Goal: Task Accomplishment & Management: Manage account settings

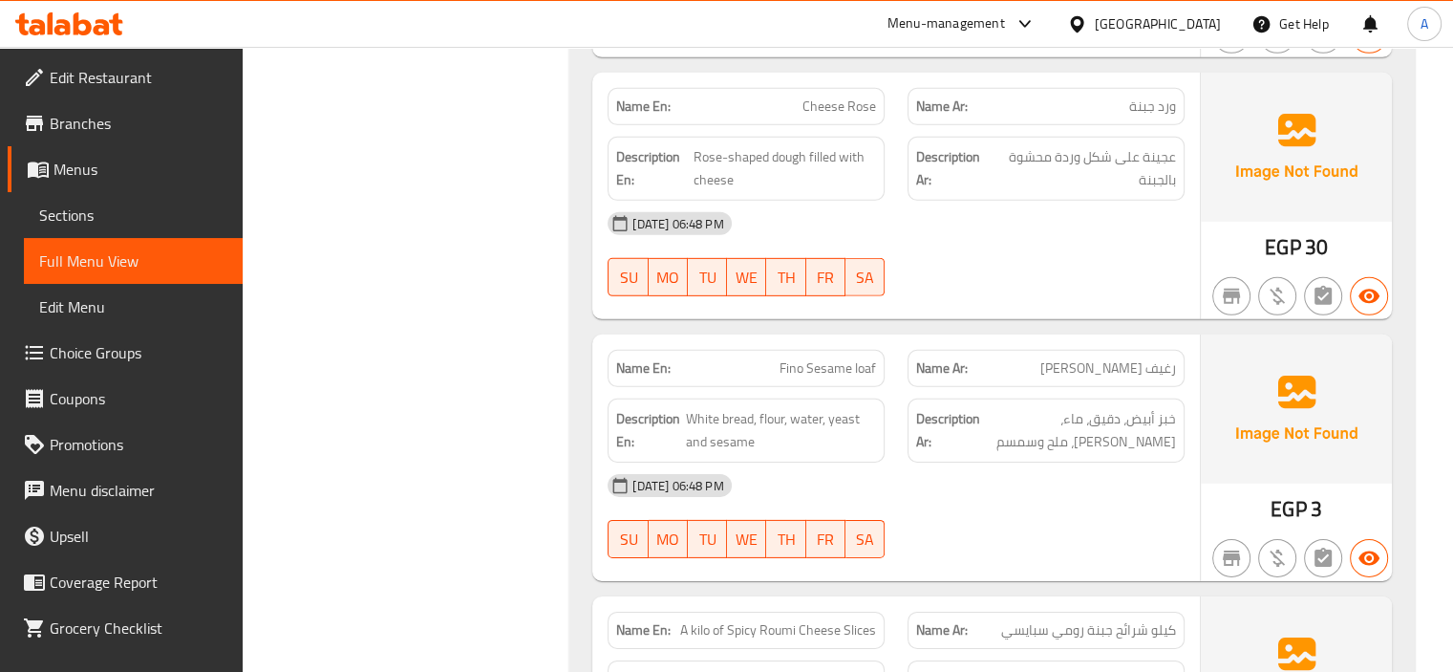
scroll to position [5557, 0]
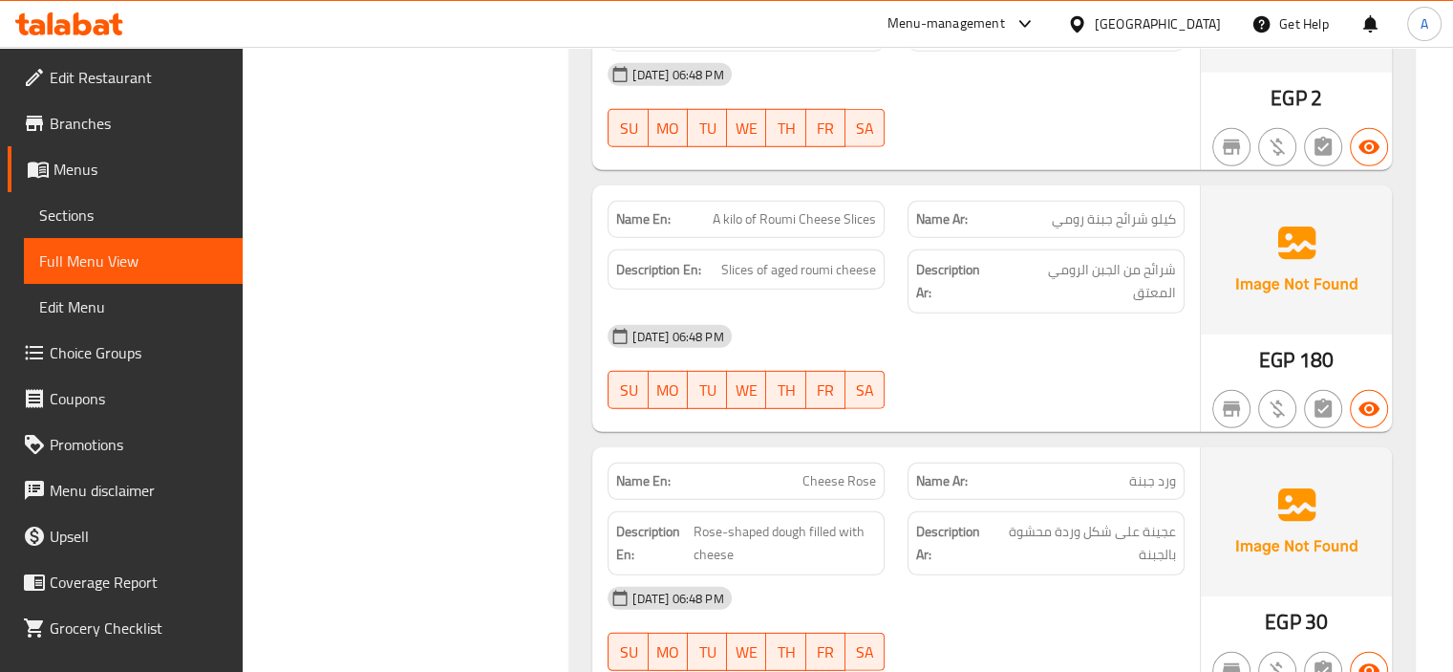
click at [133, 213] on span "Sections" at bounding box center [133, 215] width 188 height 23
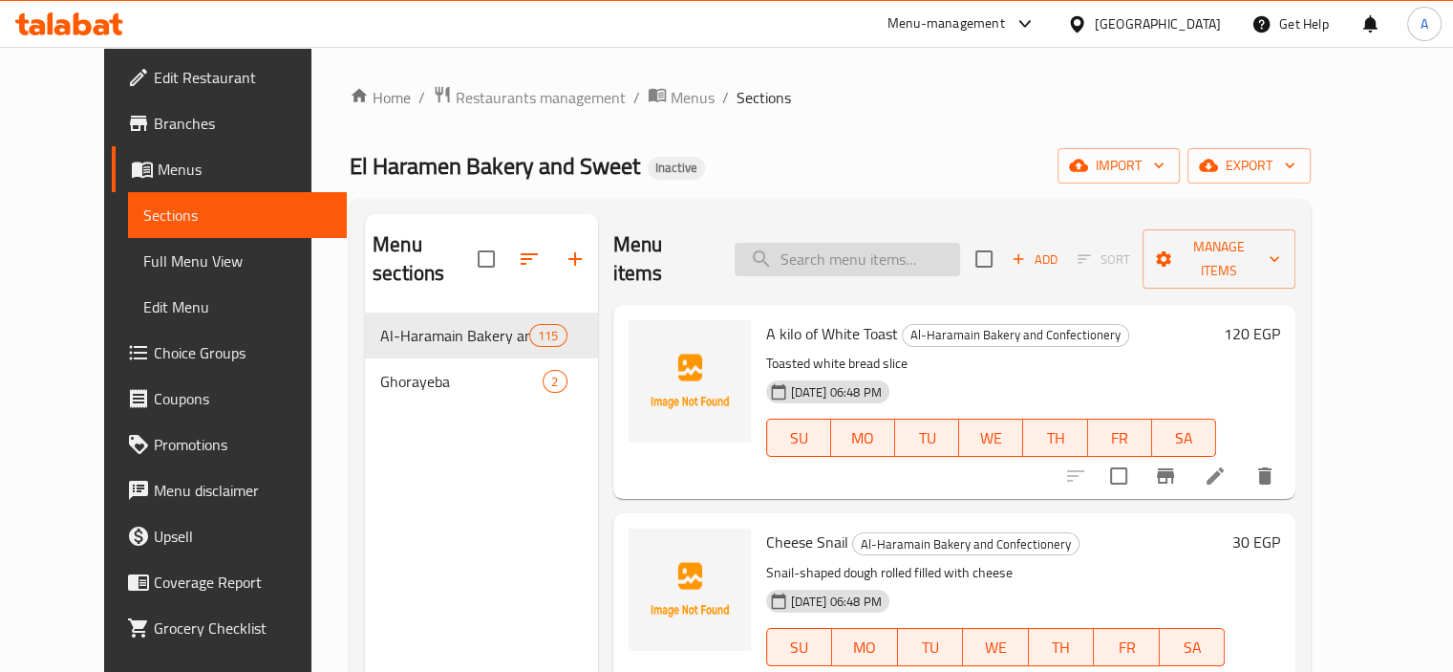
click at [849, 255] on input "search" at bounding box center [847, 259] width 225 height 33
click at [871, 243] on input "search" at bounding box center [847, 259] width 225 height 33
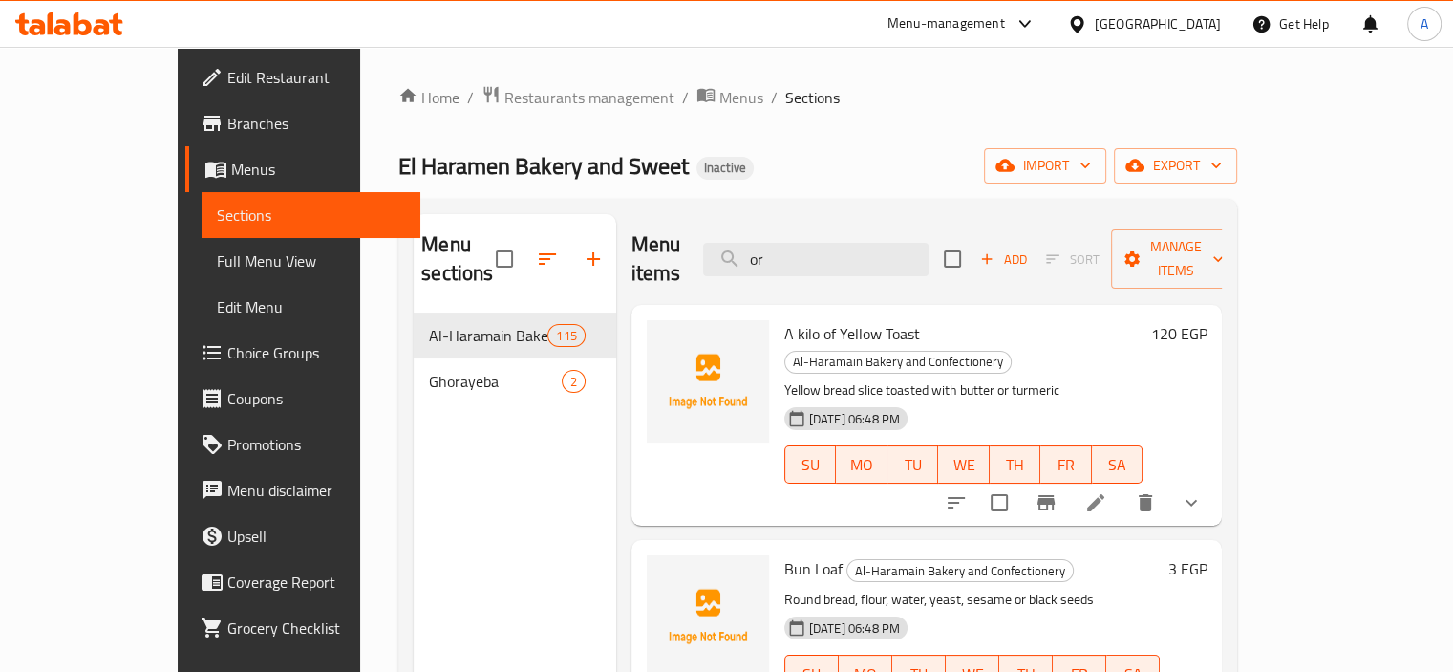
type input "or"
click at [1105, 494] on icon at bounding box center [1095, 502] width 17 height 17
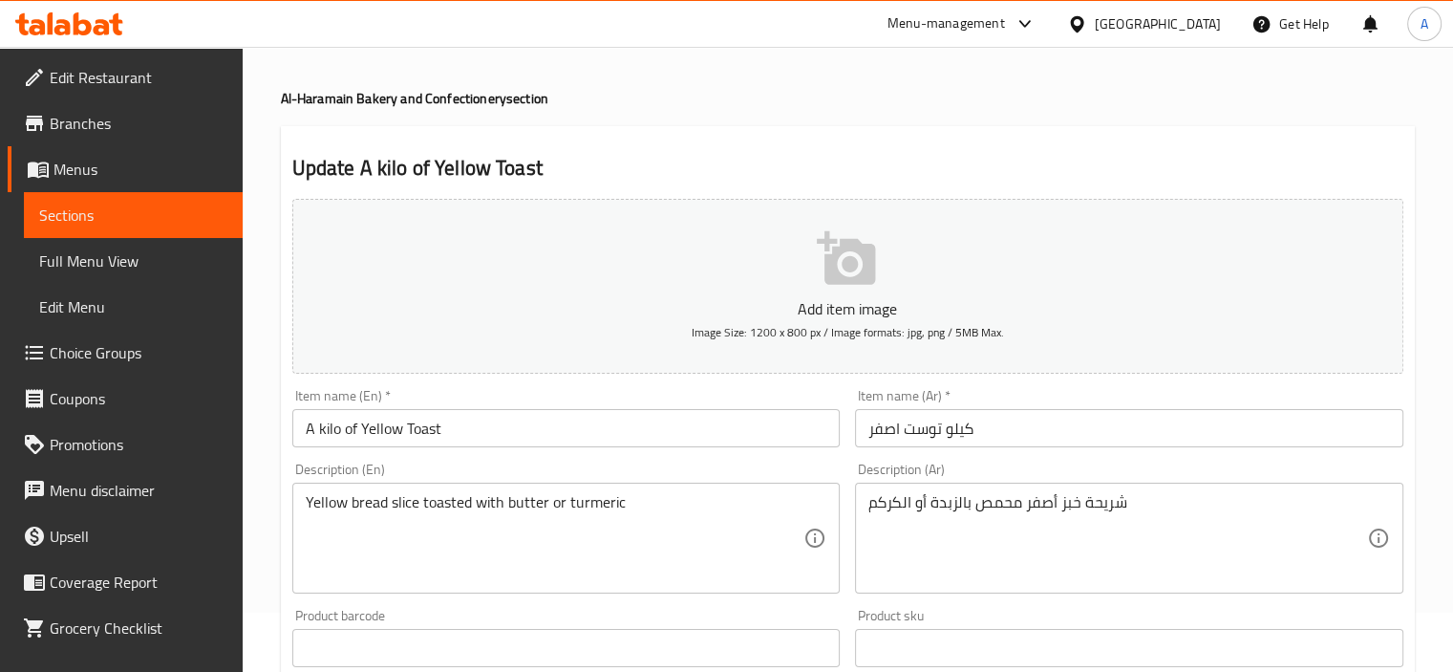
scroll to position [287, 0]
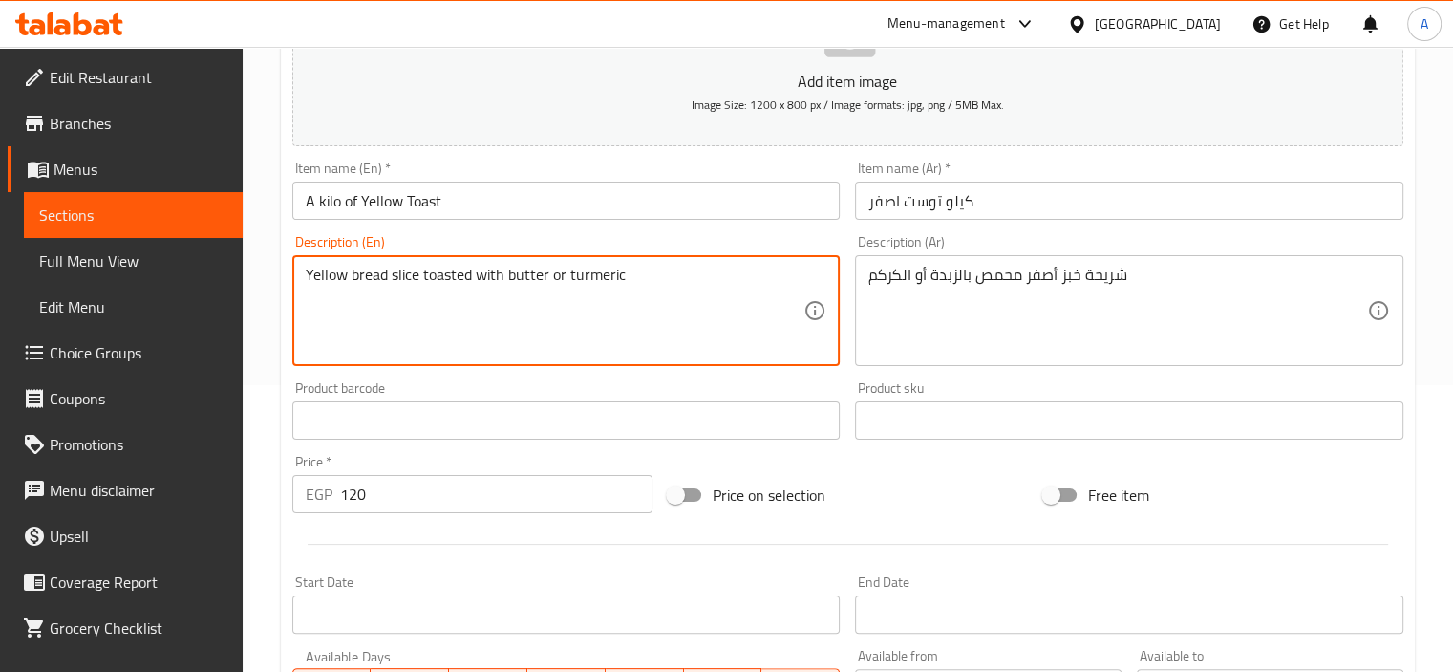
click at [529, 287] on textarea "Yellow bread slice toasted with butter or turmeric" at bounding box center [555, 311] width 499 height 91
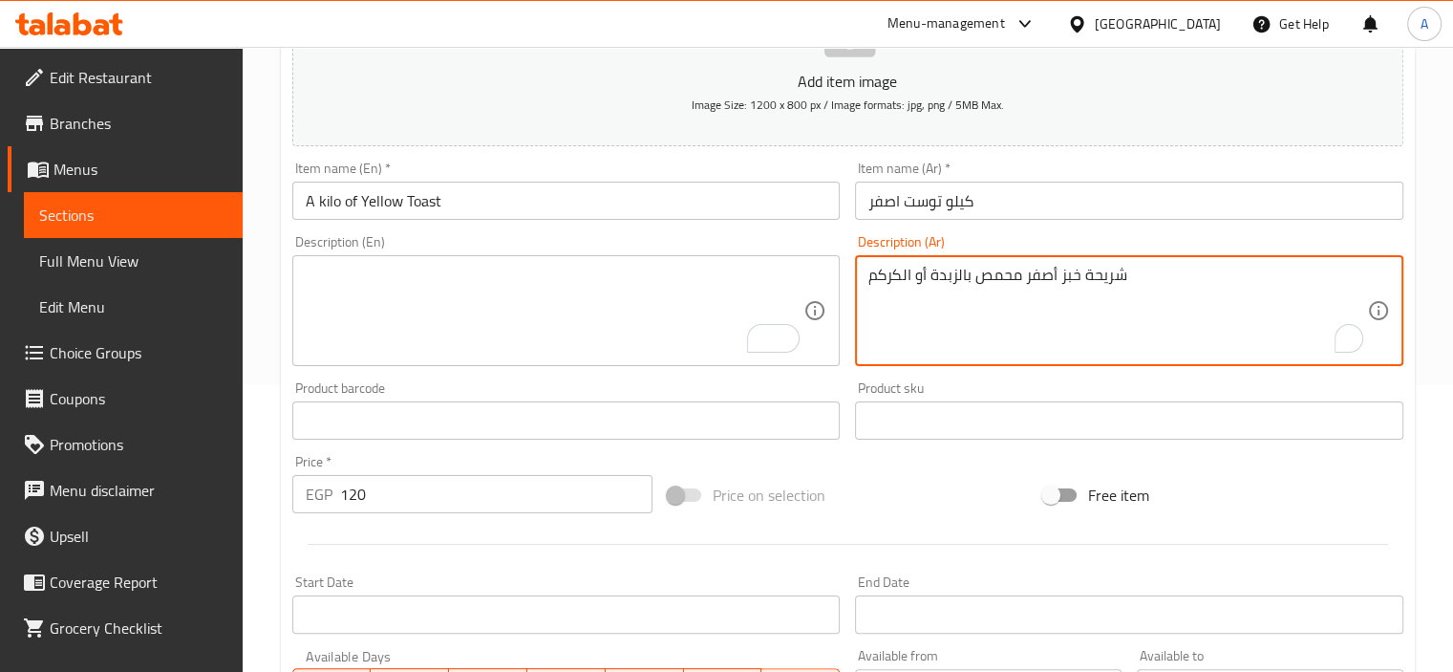
click at [950, 272] on textarea "شريحة خبز أصفر محمص بالزبدة أو الكركم" at bounding box center [1118, 311] width 499 height 91
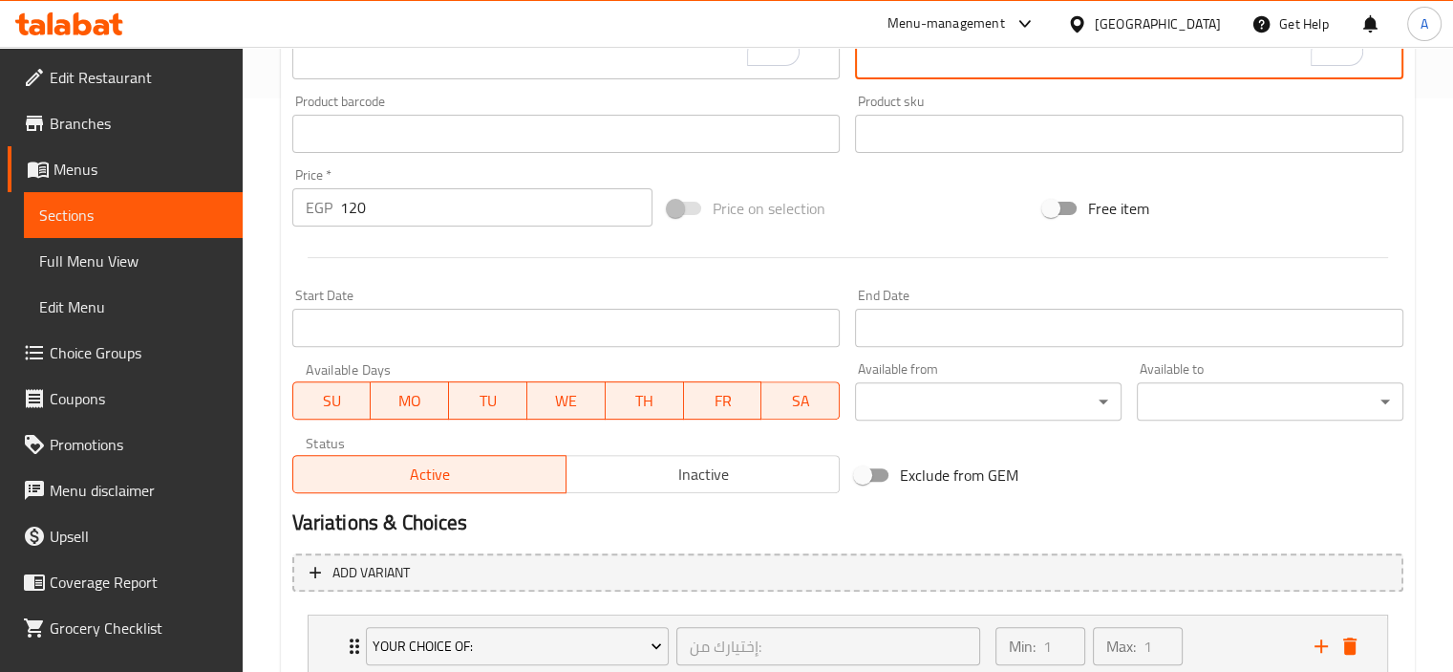
scroll to position [709, 0]
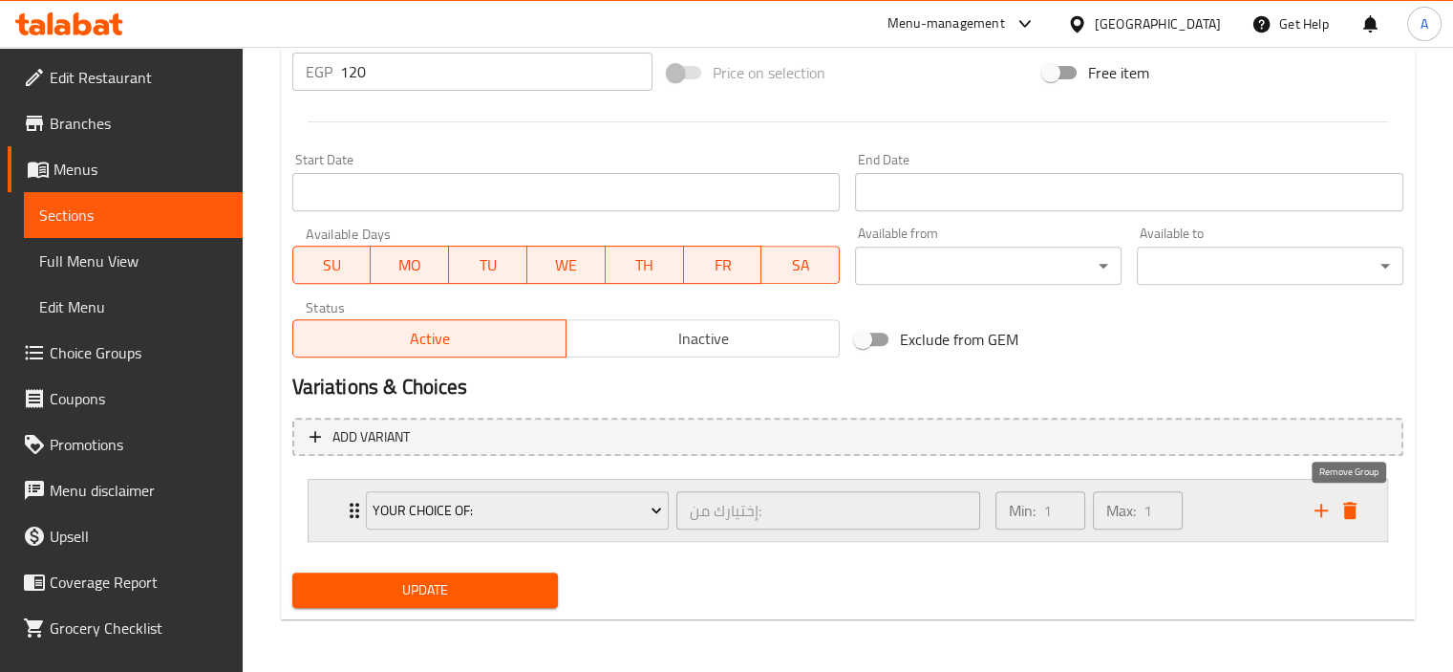
click at [1346, 511] on icon "delete" at bounding box center [1349, 510] width 13 height 17
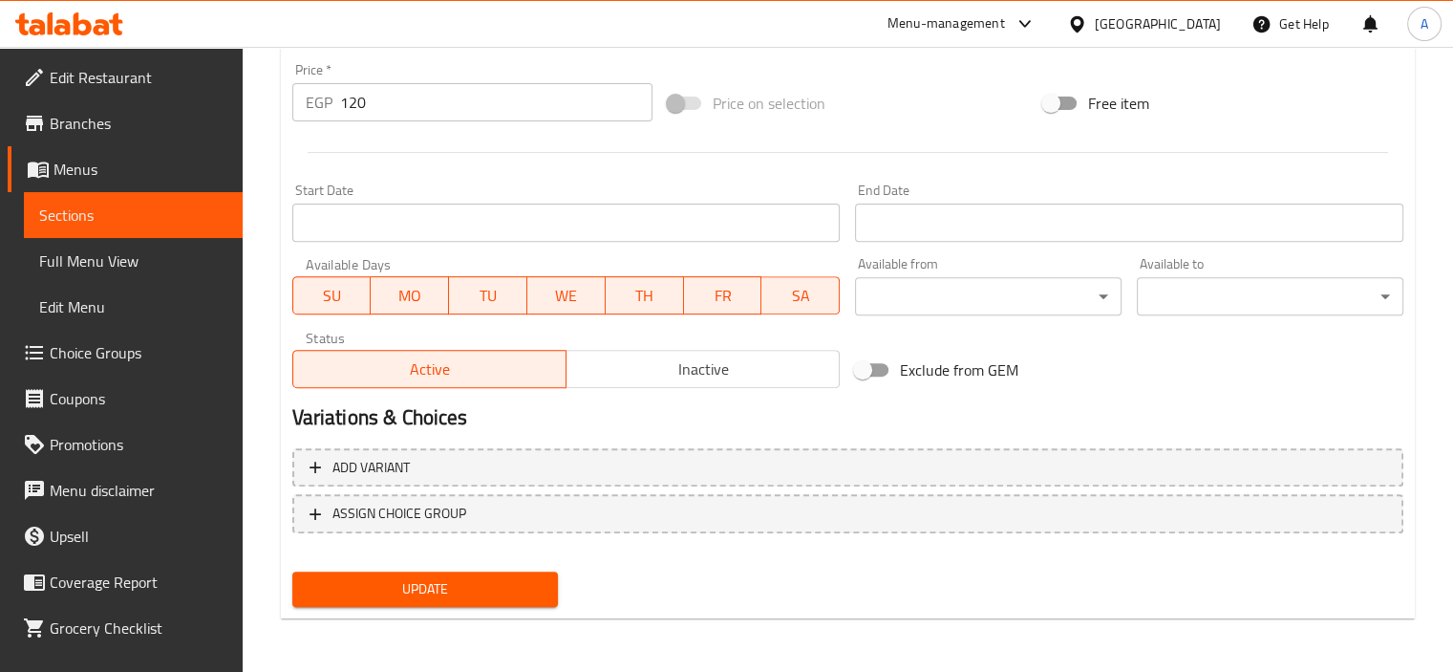
scroll to position [677, 0]
click at [362, 597] on span "Update" at bounding box center [426, 590] width 236 height 24
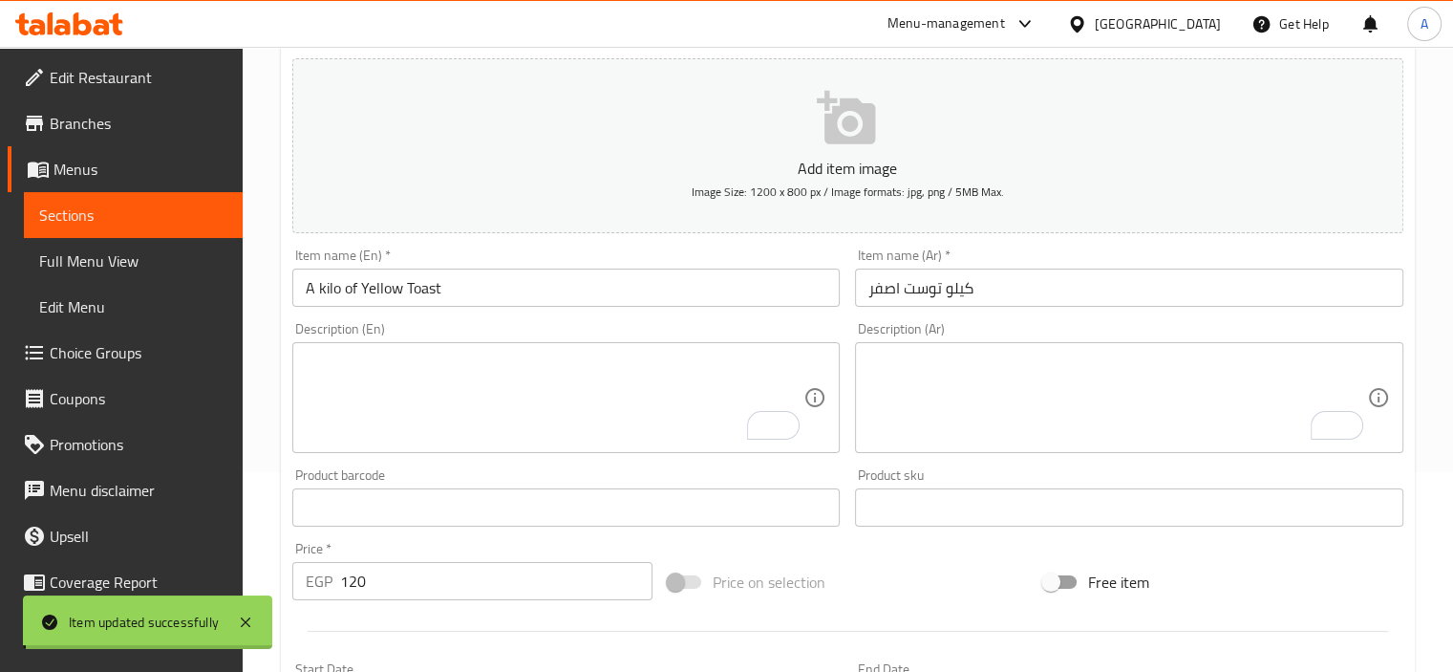
scroll to position [0, 0]
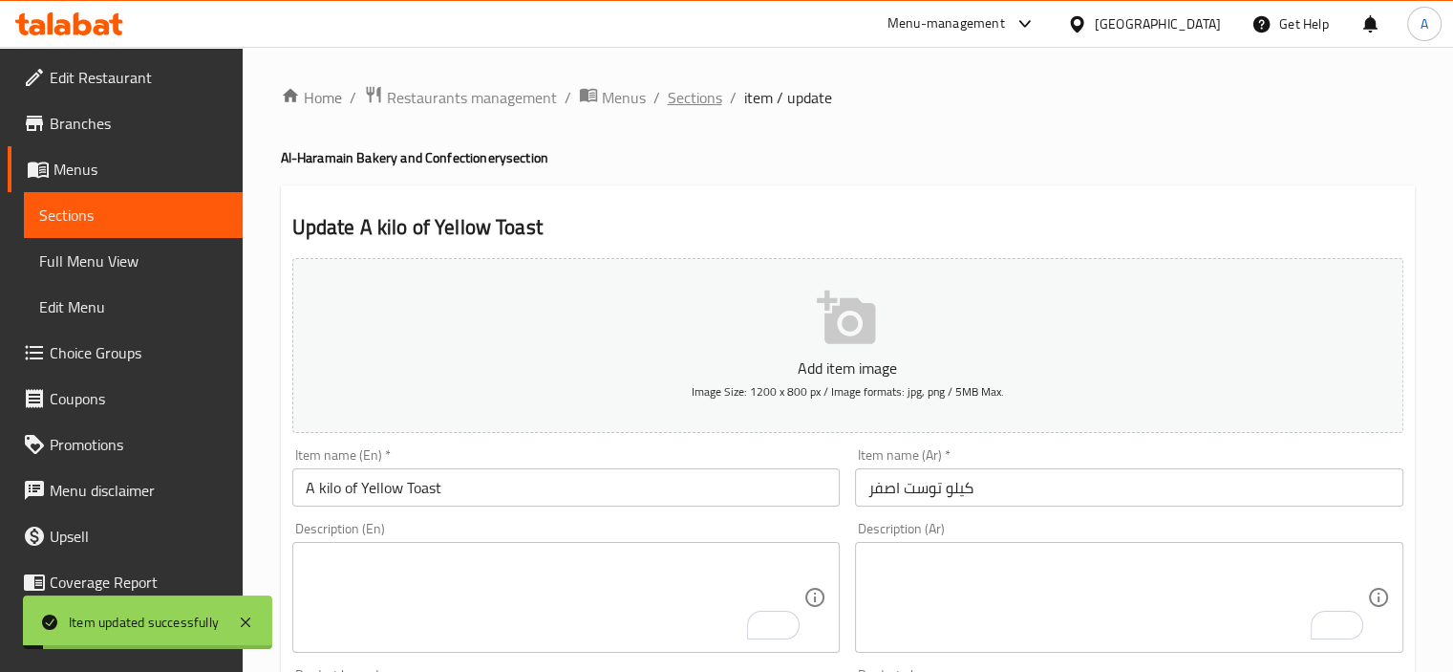
click at [676, 97] on span "Sections" at bounding box center [695, 97] width 54 height 23
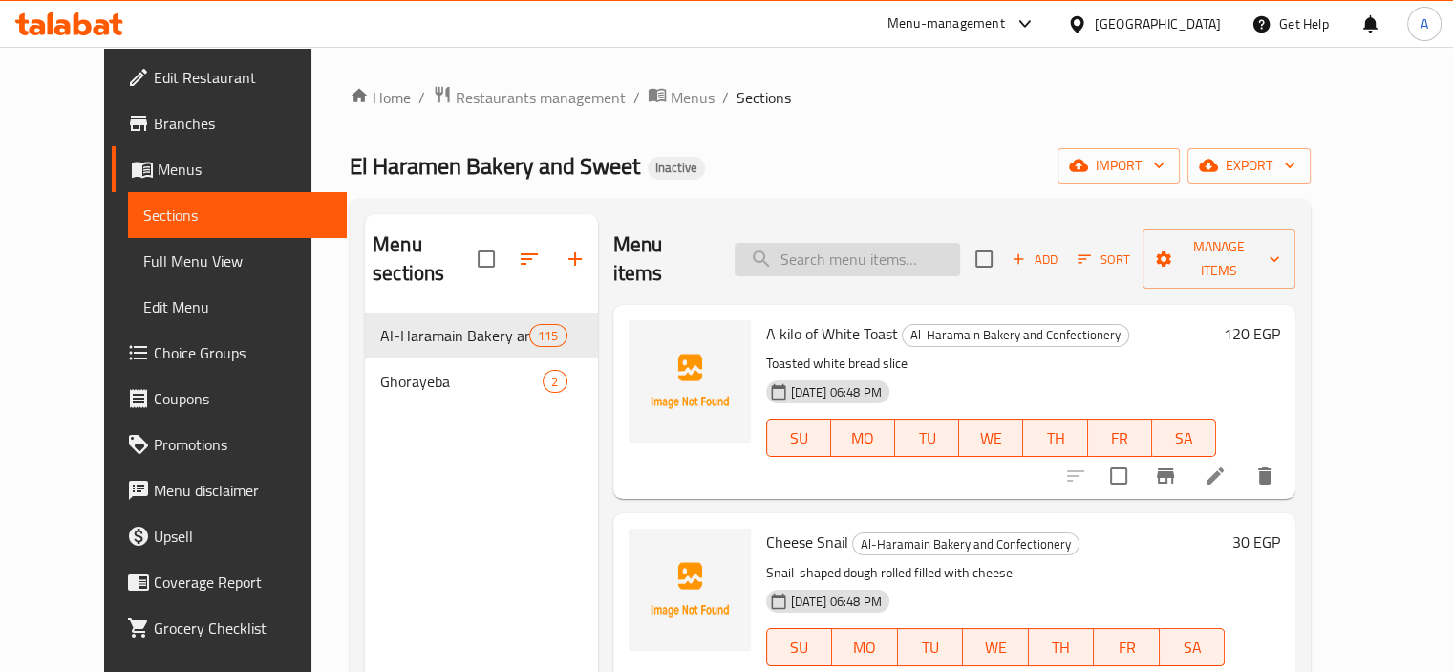
click at [852, 247] on input "search" at bounding box center [847, 259] width 225 height 33
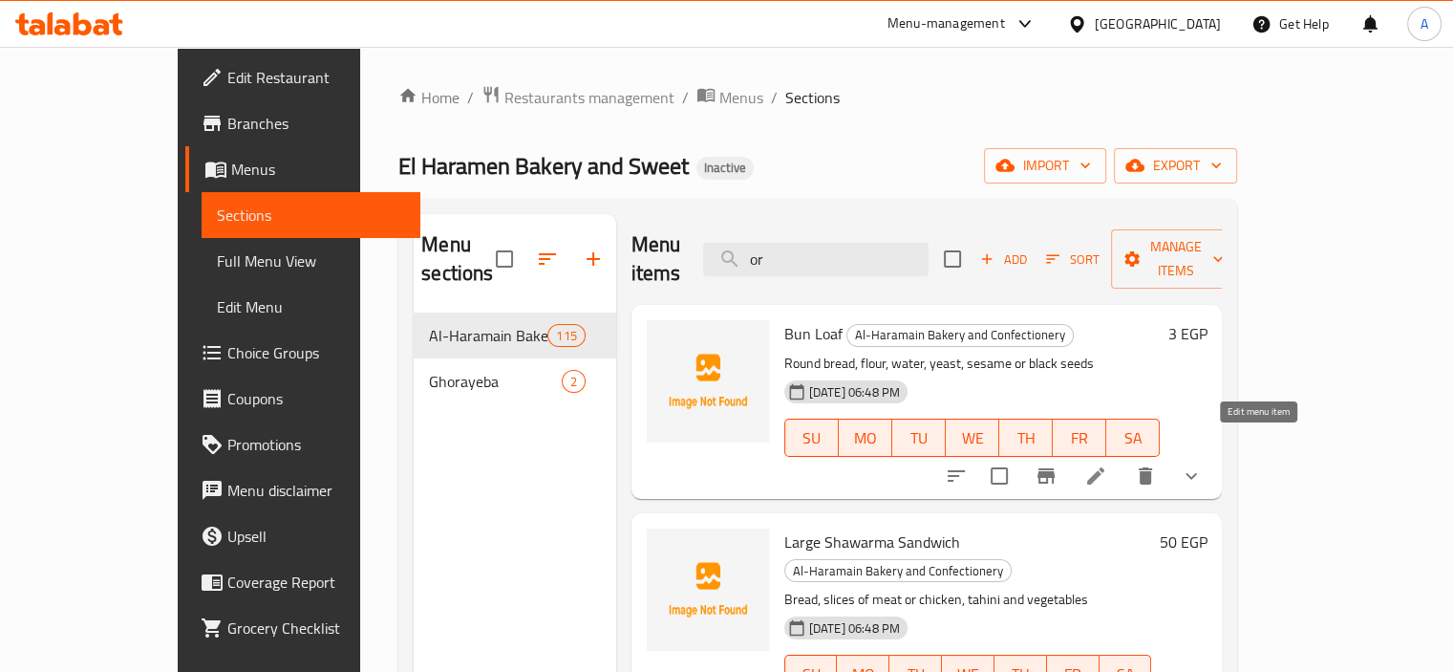
type input "or"
click at [1107, 464] on icon at bounding box center [1095, 475] width 23 height 23
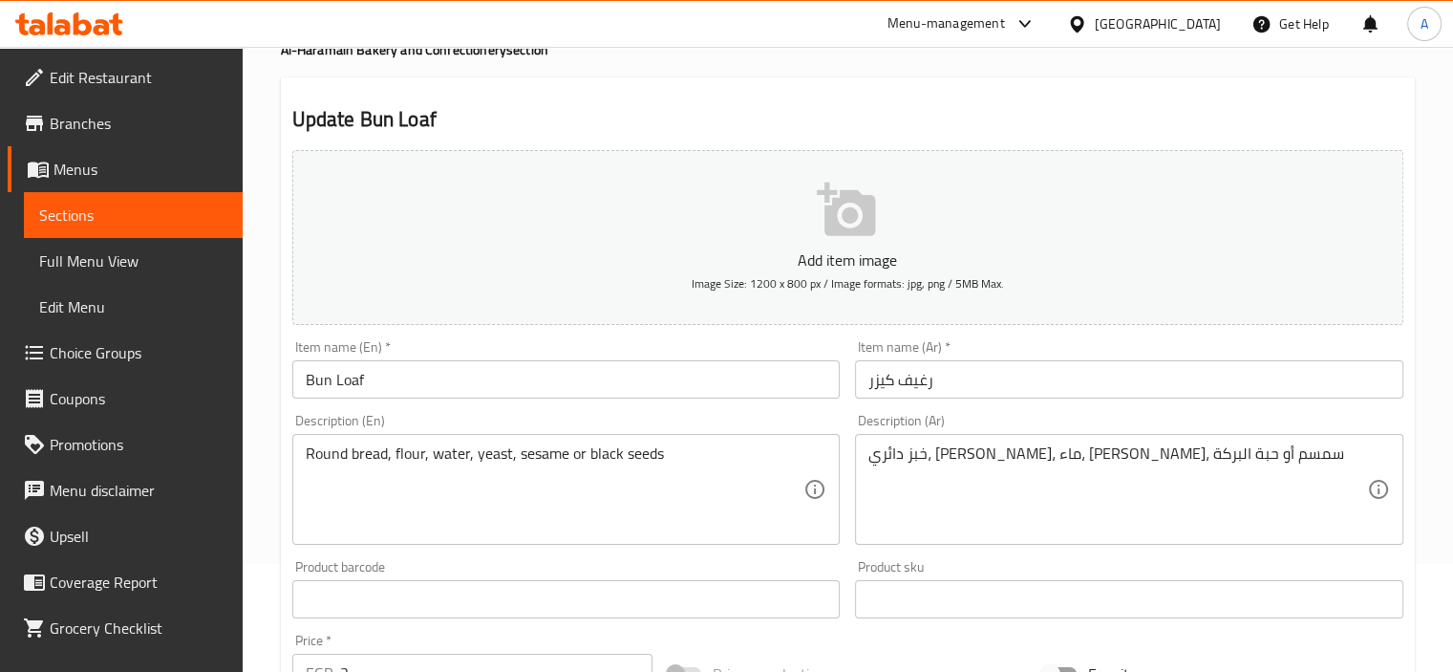
scroll to position [191, 0]
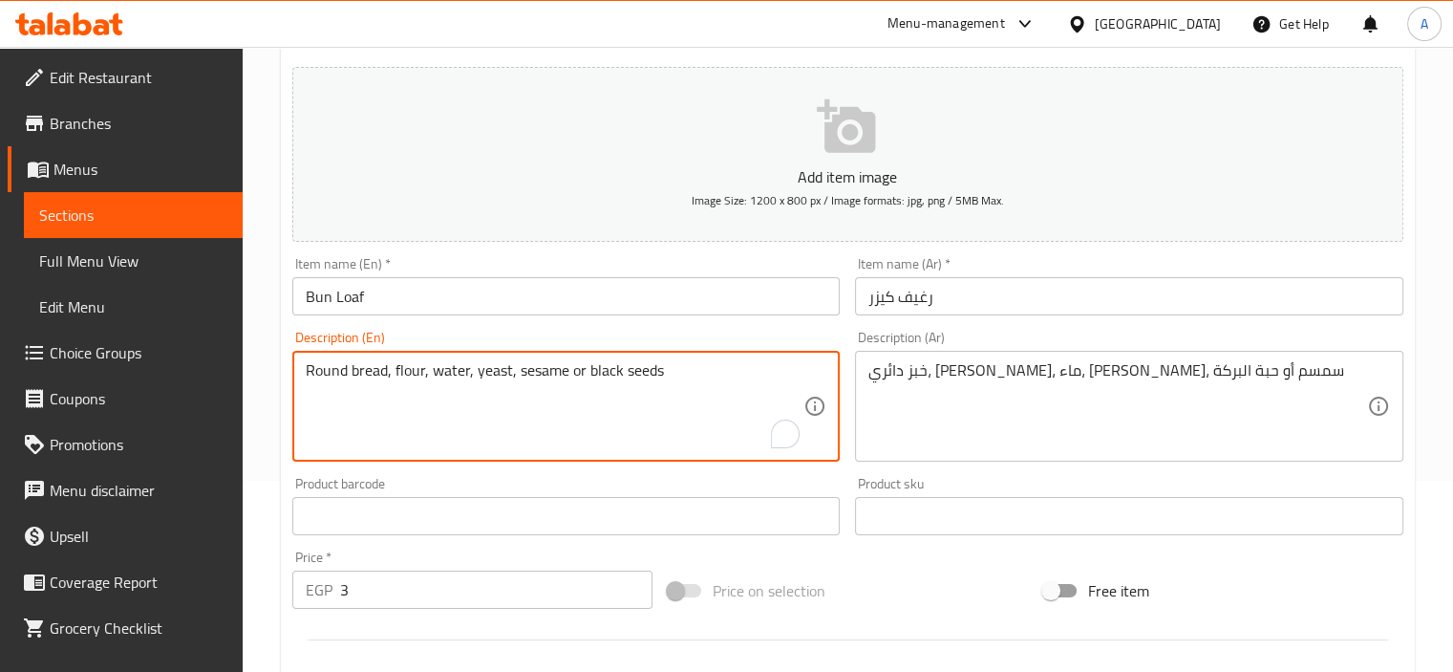
click at [524, 374] on textarea "Round bread, flour, water, yeast, sesame or black seeds" at bounding box center [555, 406] width 499 height 91
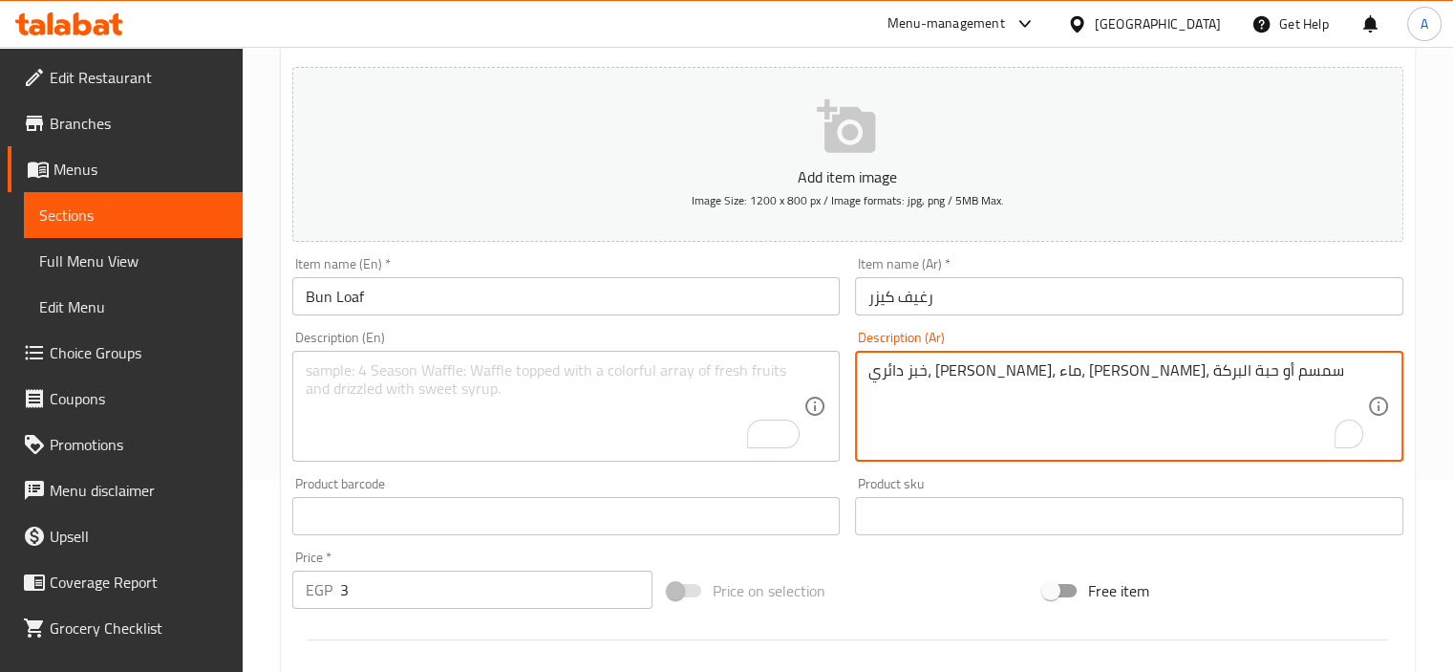
click at [1061, 377] on textarea "خبز دائري، دقيق، ماء، خميرة، سمسم أو حبة البركة" at bounding box center [1118, 406] width 499 height 91
click at [1119, 361] on textarea "خبز دائري، دقيق، ماء، خميرة، سمسم أو حبة البركة" at bounding box center [1118, 406] width 499 height 91
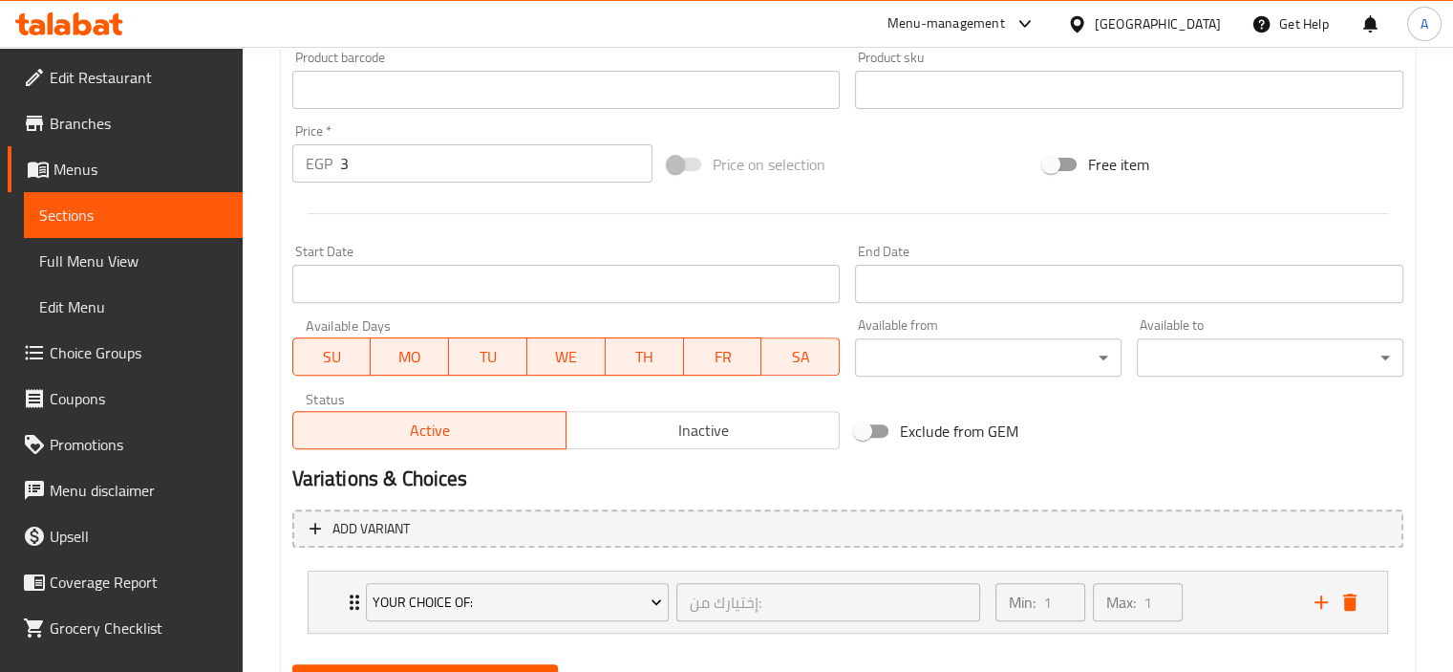
scroll to position [709, 0]
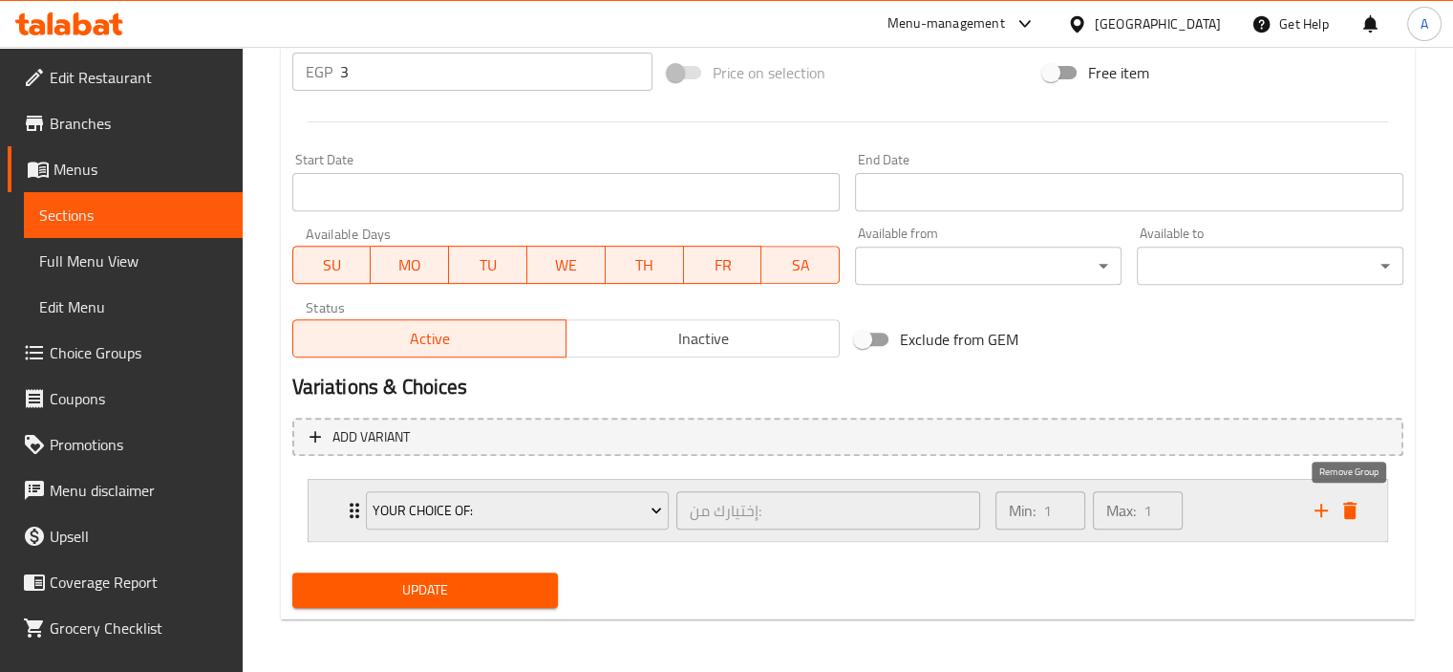
click at [1348, 515] on icon "delete" at bounding box center [1349, 510] width 13 height 17
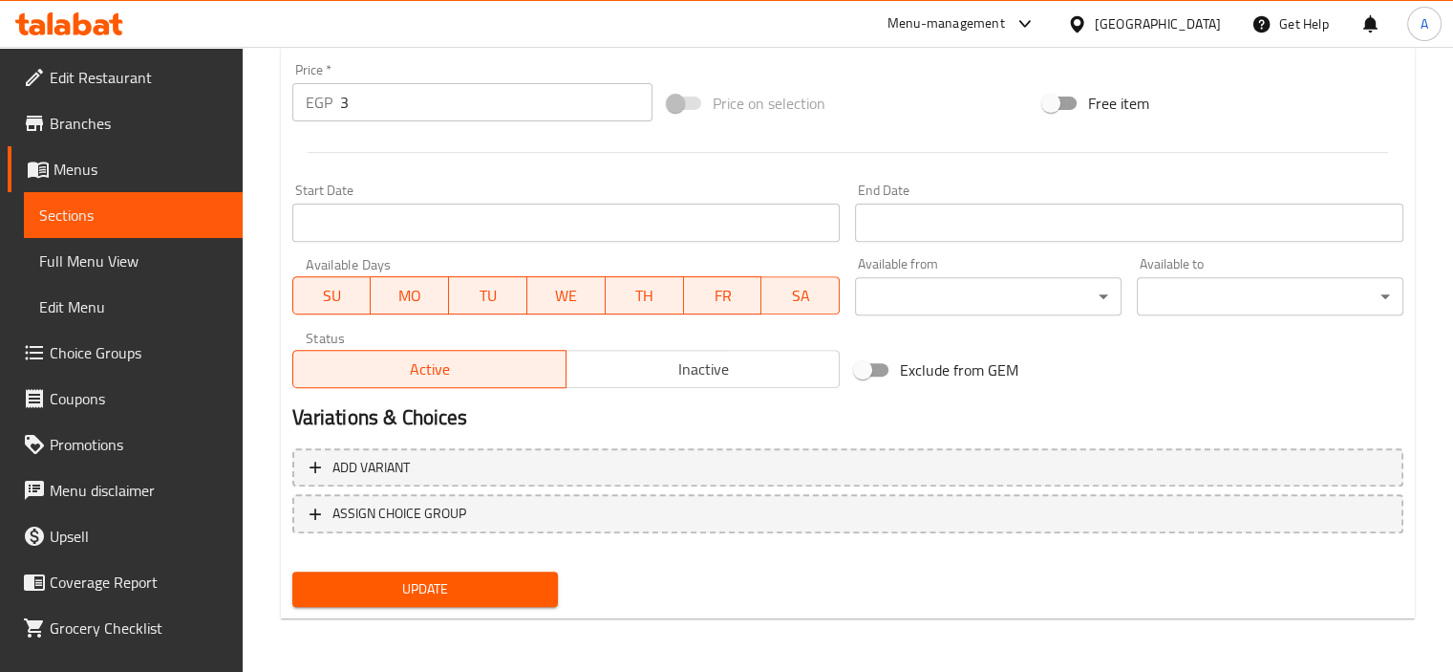
scroll to position [677, 0]
click at [334, 601] on button "Update" at bounding box center [425, 589] width 267 height 35
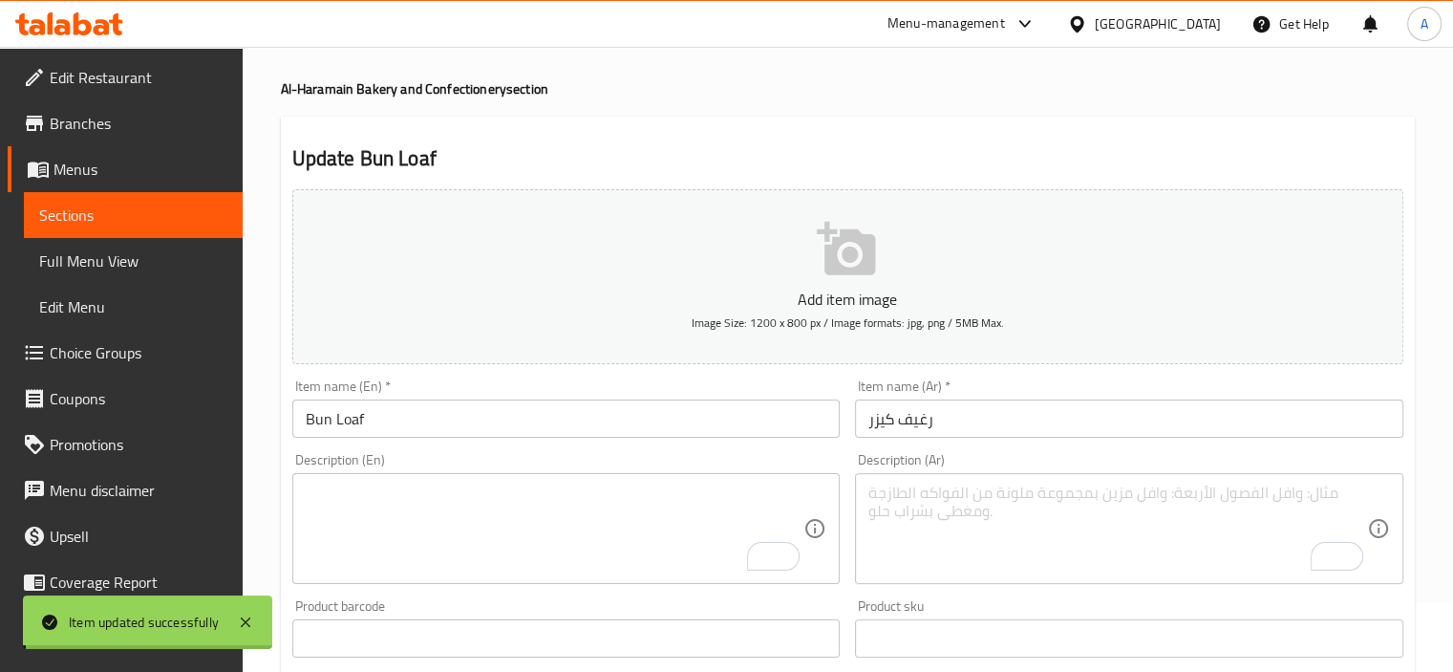
scroll to position [0, 0]
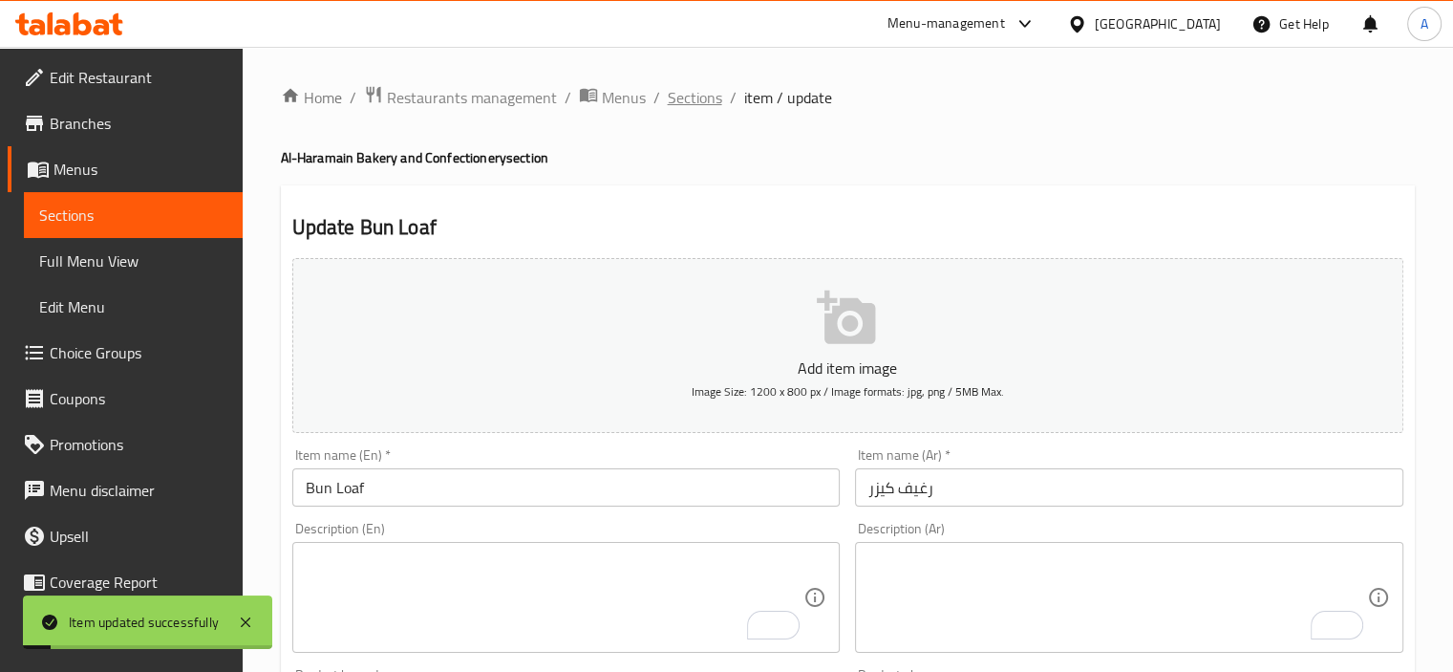
click at [697, 94] on span "Sections" at bounding box center [695, 97] width 54 height 23
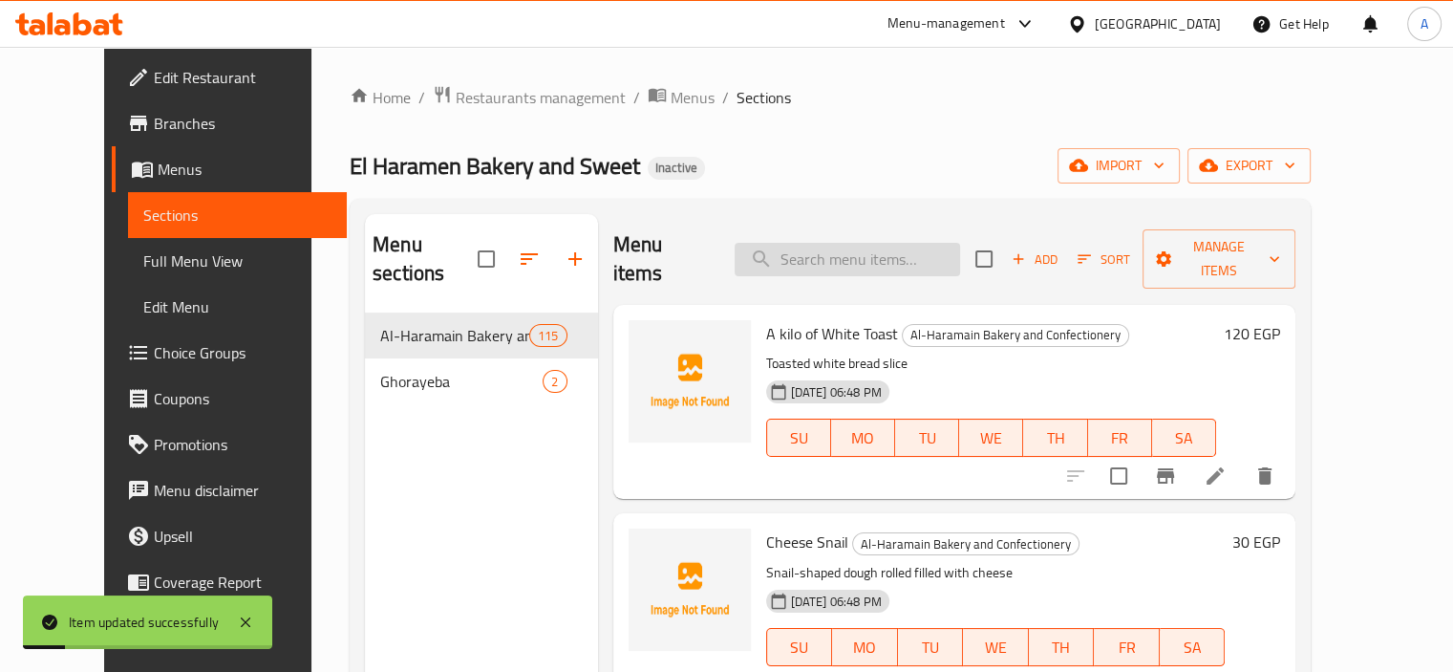
click at [916, 243] on input "search" at bounding box center [847, 259] width 225 height 33
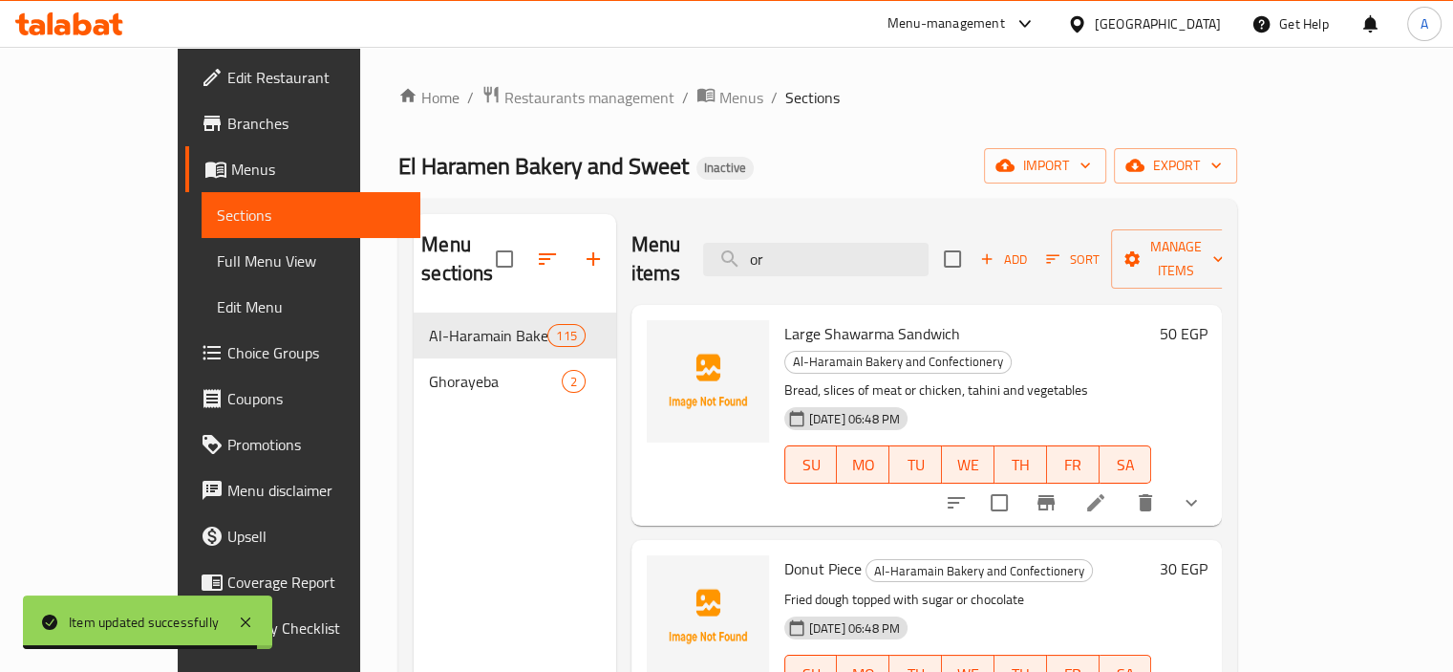
type input "or"
click at [1107, 491] on icon at bounding box center [1095, 502] width 23 height 23
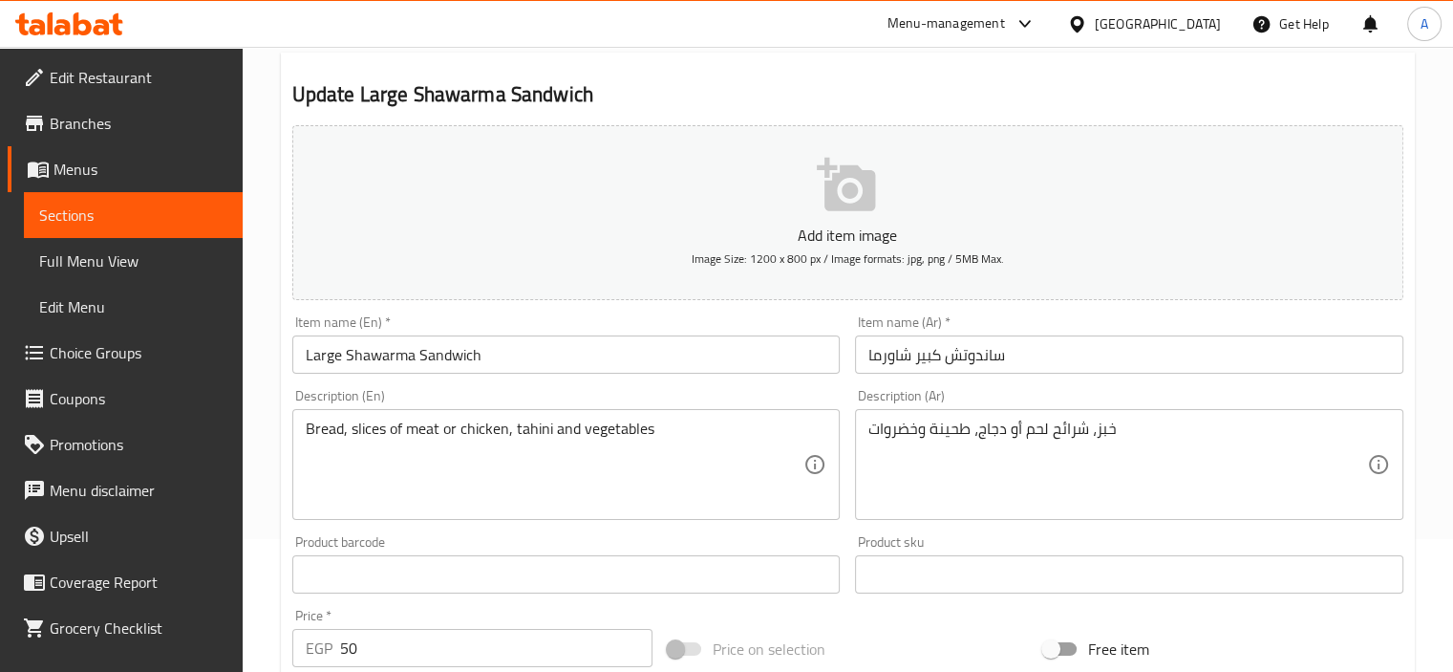
scroll to position [287, 0]
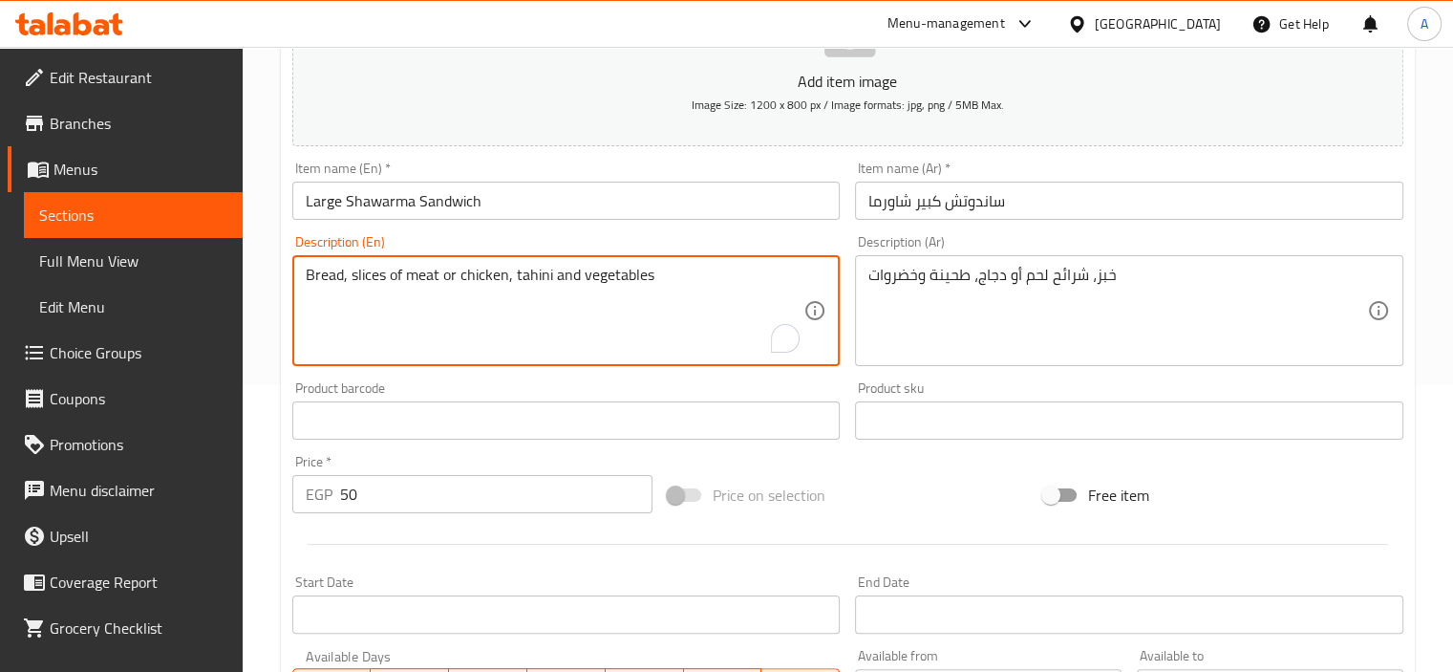
click at [446, 284] on textarea "Bread, slices of ​​meat or chicken, tahini and vegetables" at bounding box center [555, 311] width 499 height 91
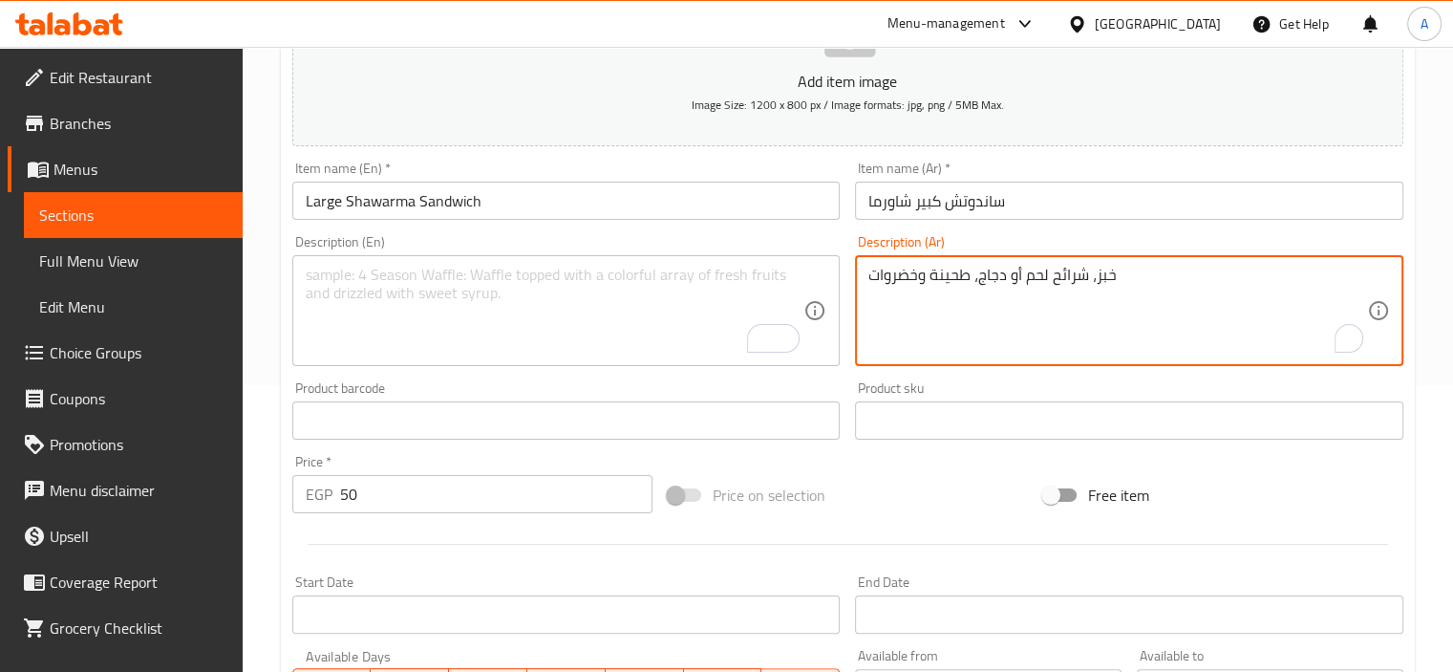
click at [958, 276] on textarea "خبز، شرائح لحم أو دجاج، طحينة وخضروات" at bounding box center [1118, 311] width 499 height 91
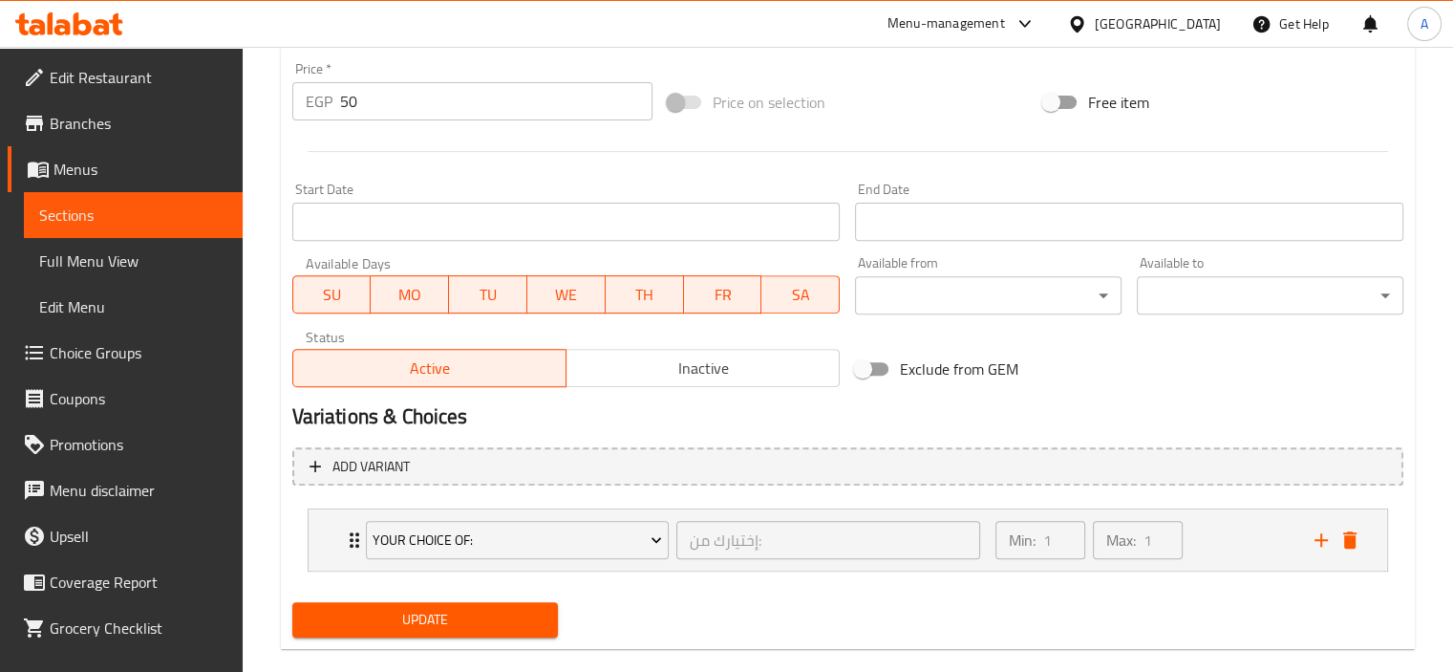
scroll to position [709, 0]
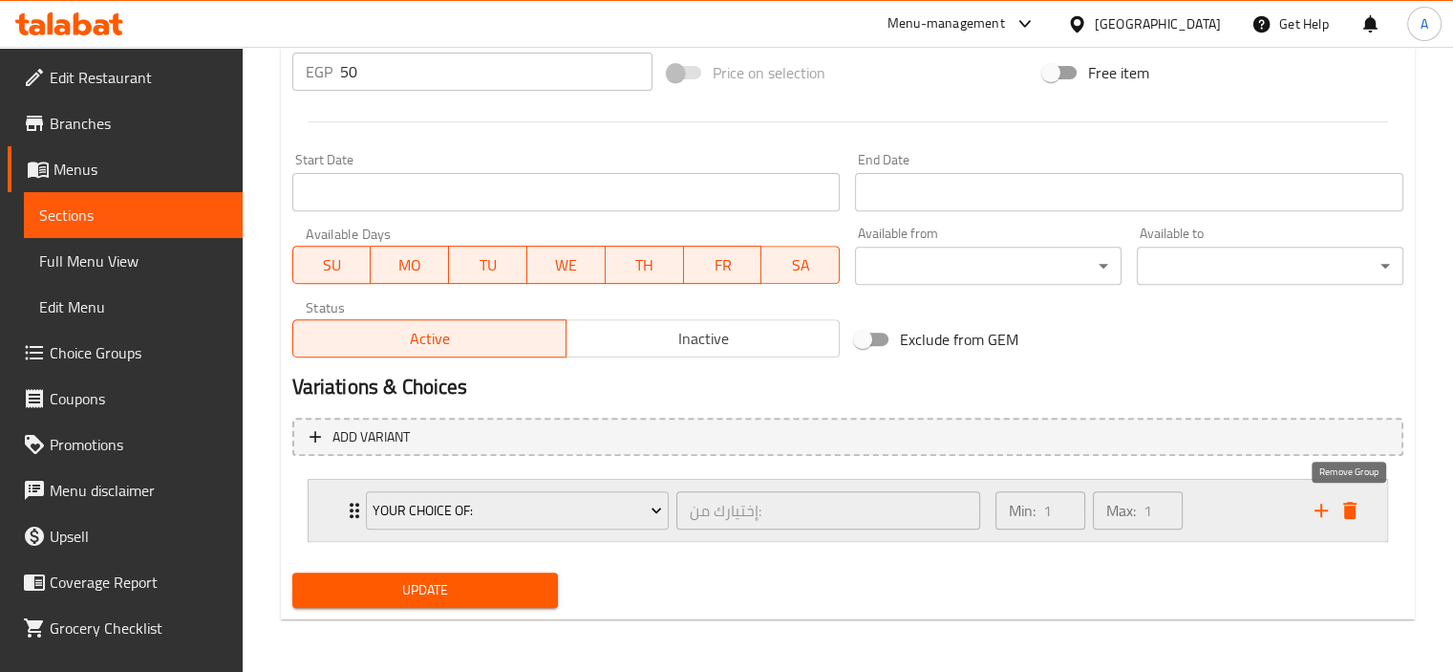
click at [1348, 509] on icon "delete" at bounding box center [1349, 510] width 13 height 17
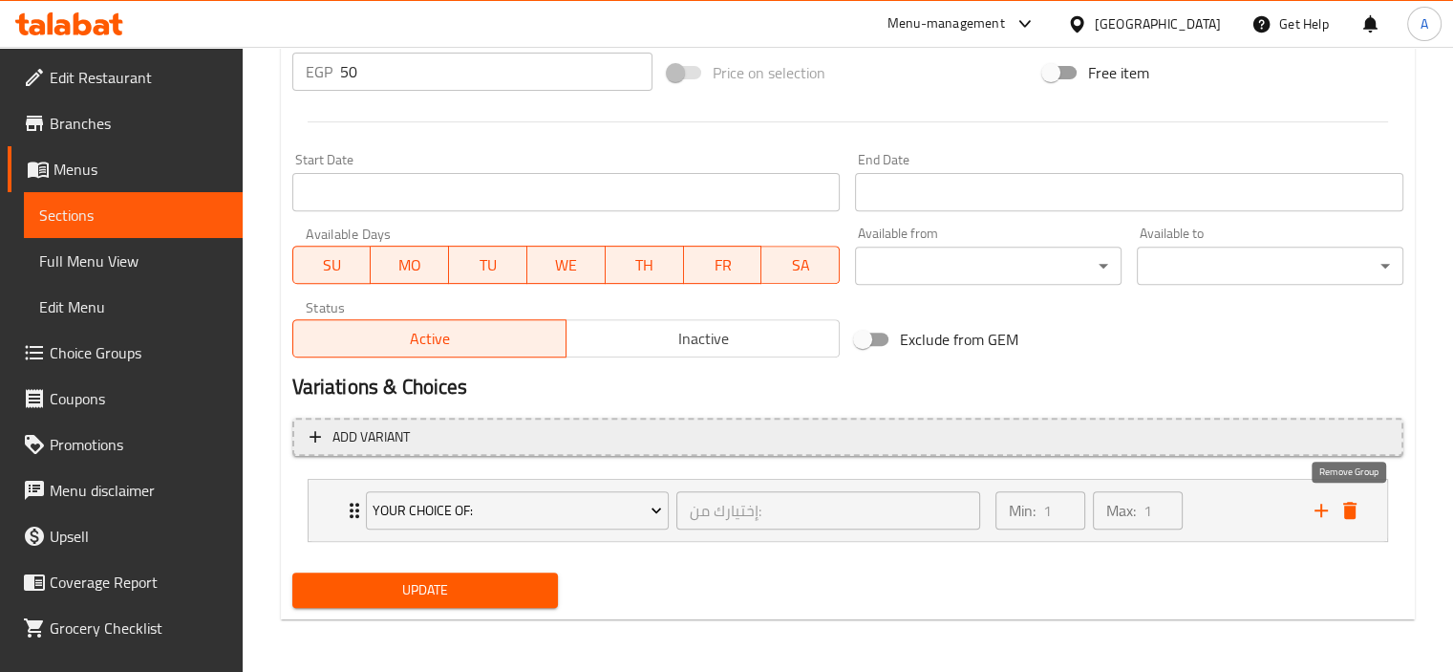
scroll to position [677, 0]
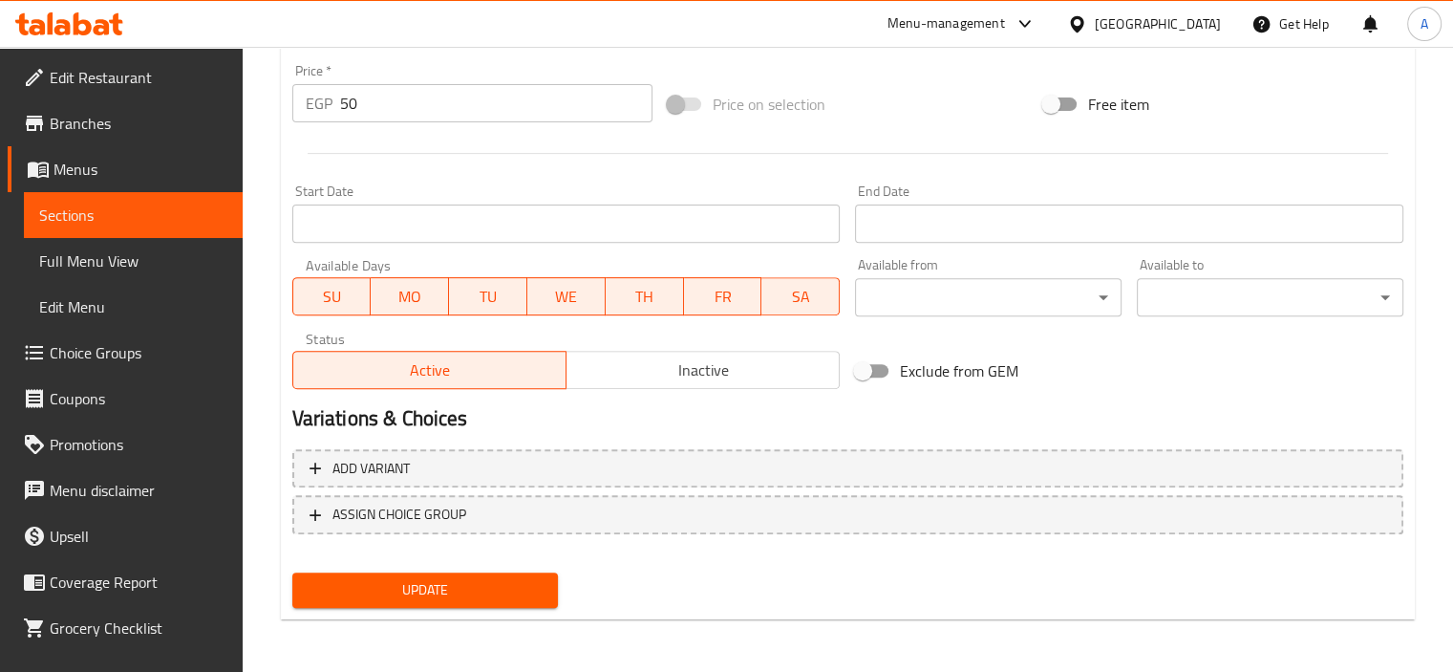
click at [364, 572] on button "Update" at bounding box center [425, 589] width 267 height 35
click at [317, 591] on span "Update" at bounding box center [426, 590] width 236 height 24
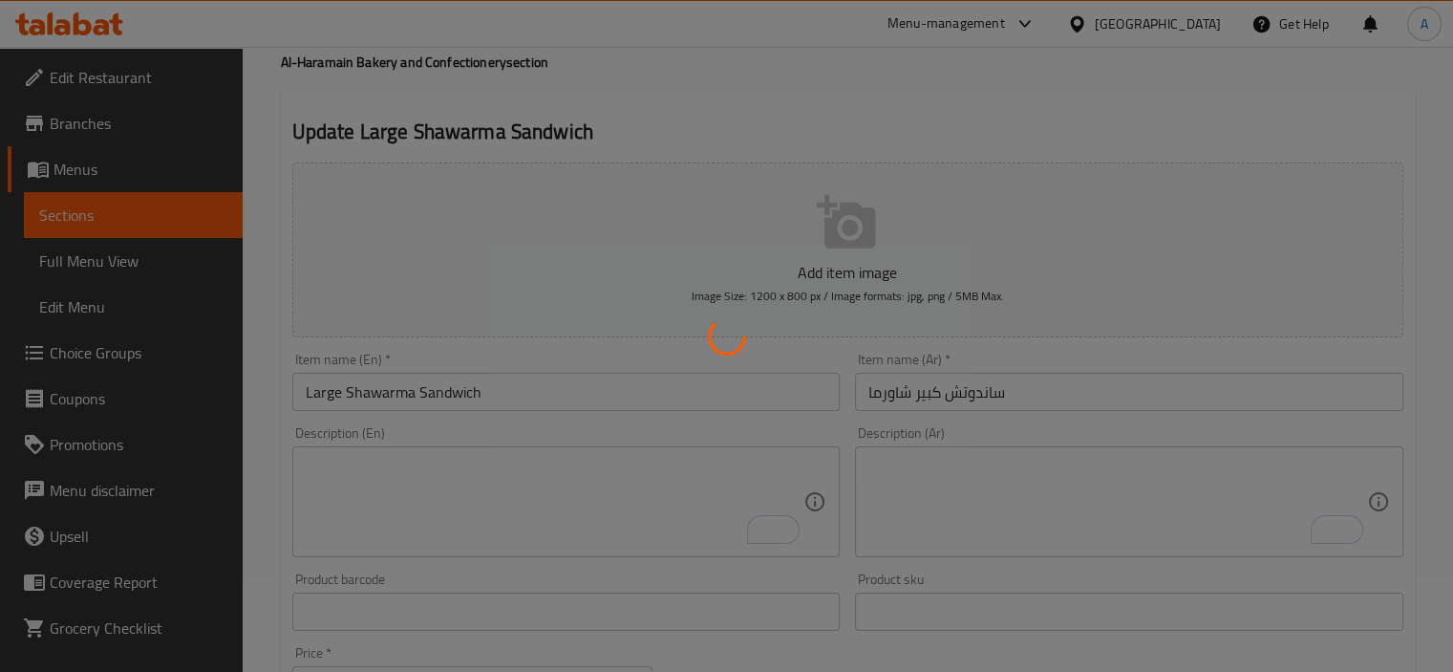
scroll to position [0, 0]
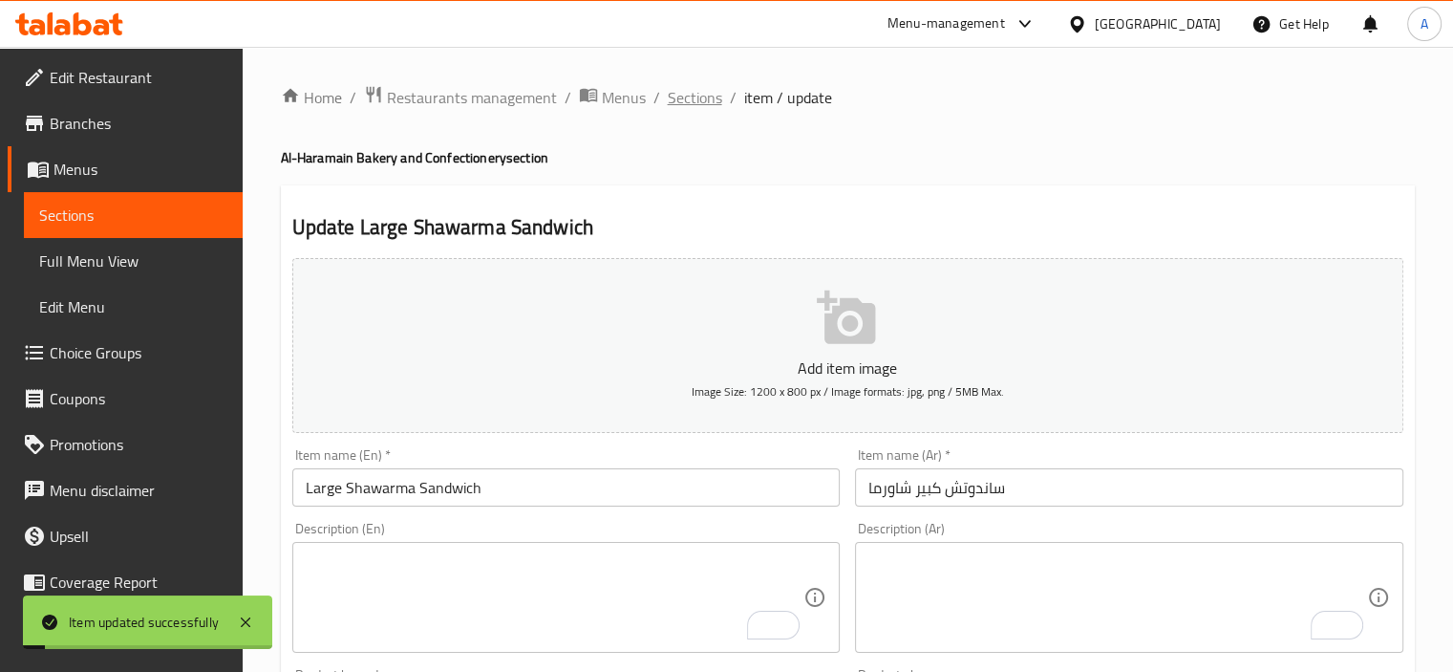
click at [707, 103] on span "Sections" at bounding box center [695, 97] width 54 height 23
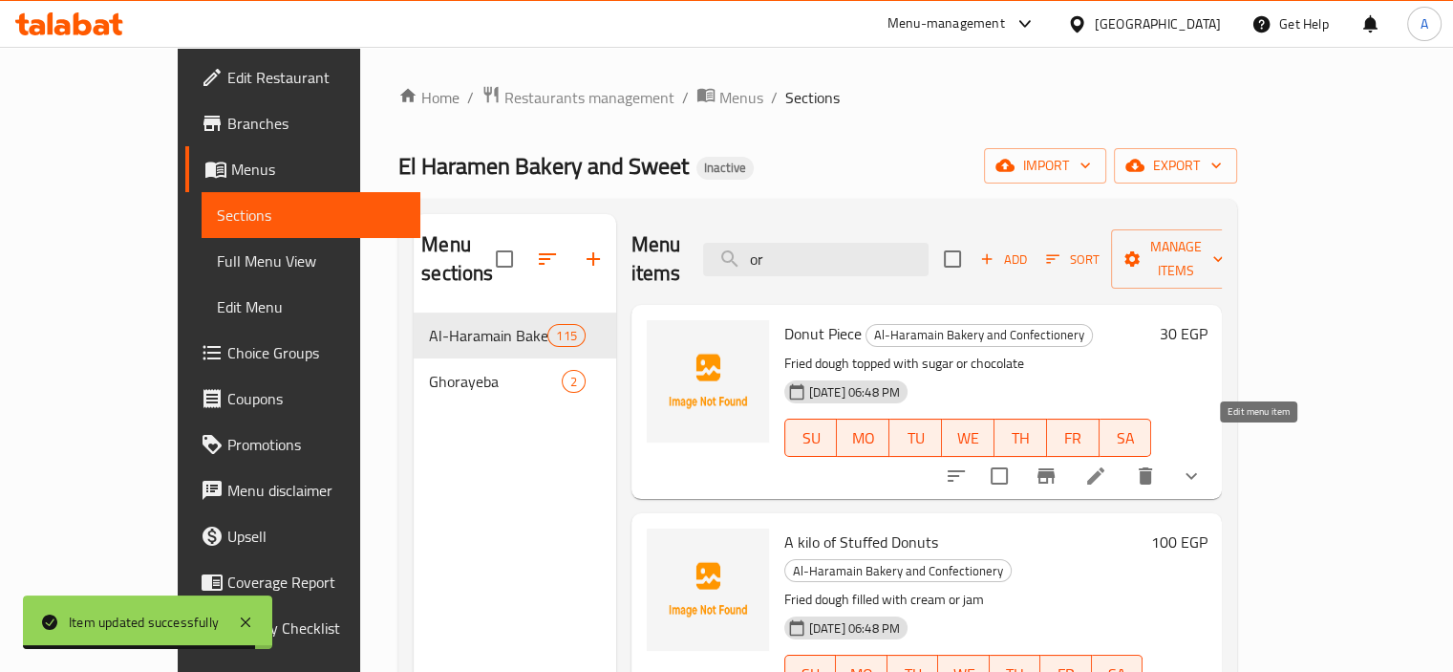
type input "or"
click at [1107, 464] on icon at bounding box center [1095, 475] width 23 height 23
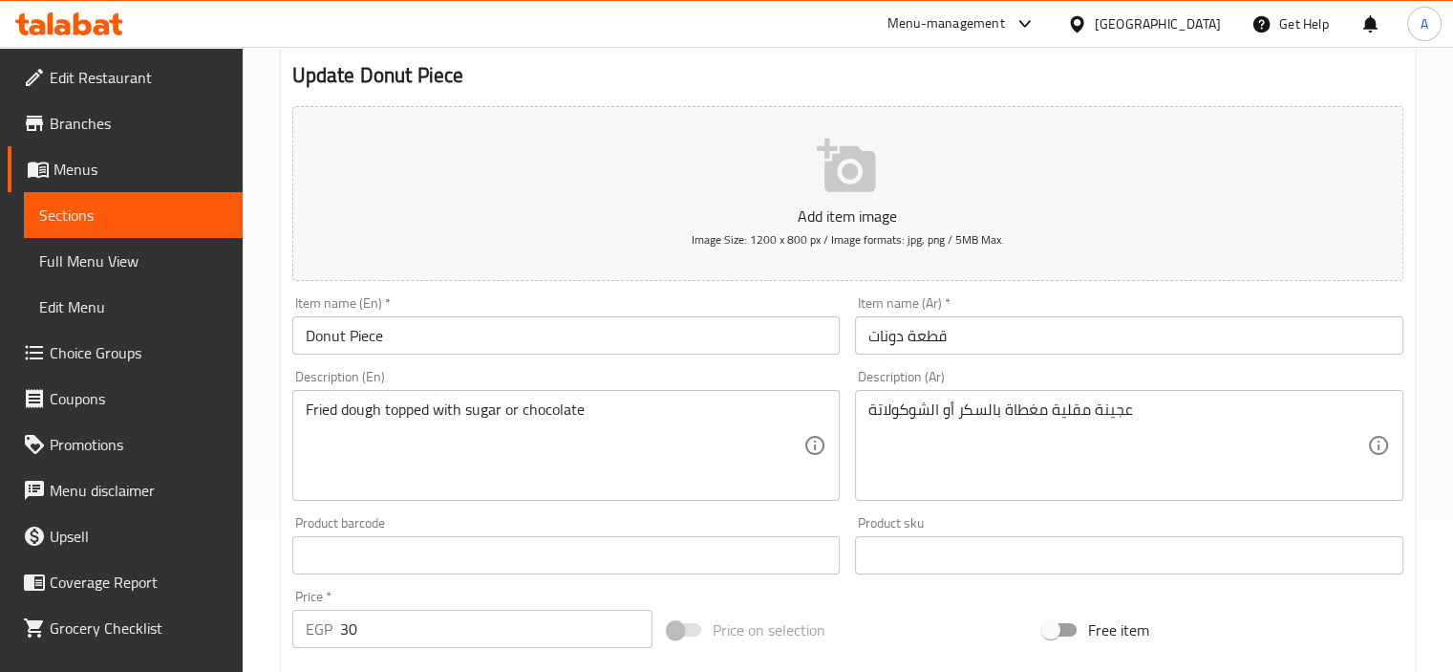
scroll to position [287, 0]
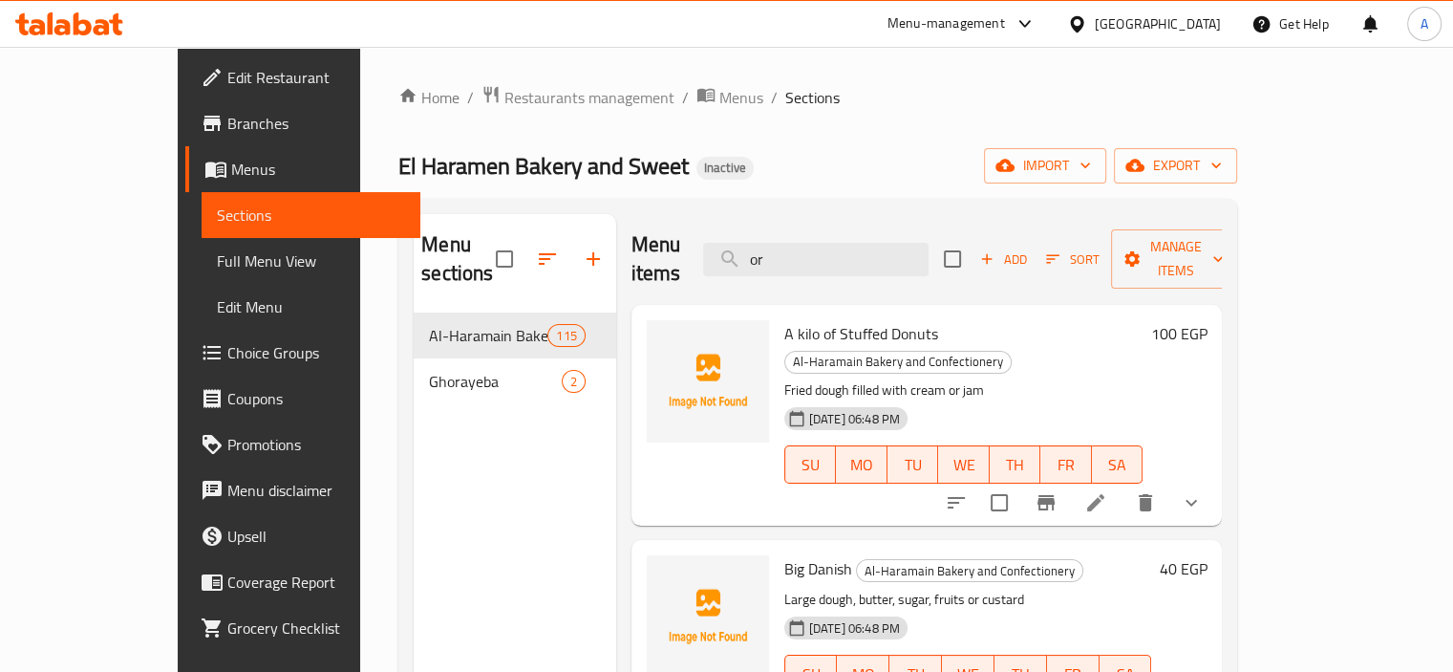
type input "or"
click at [1123, 485] on li at bounding box center [1096, 502] width 54 height 34
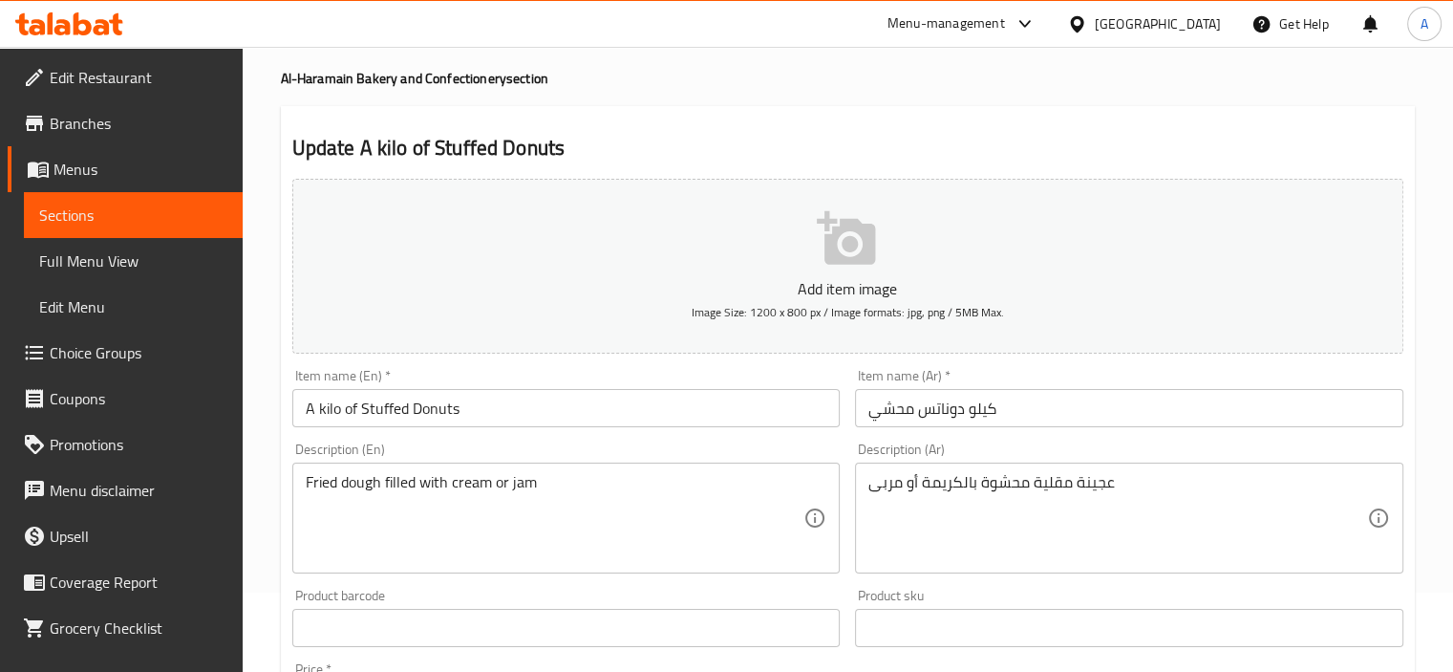
scroll to position [191, 0]
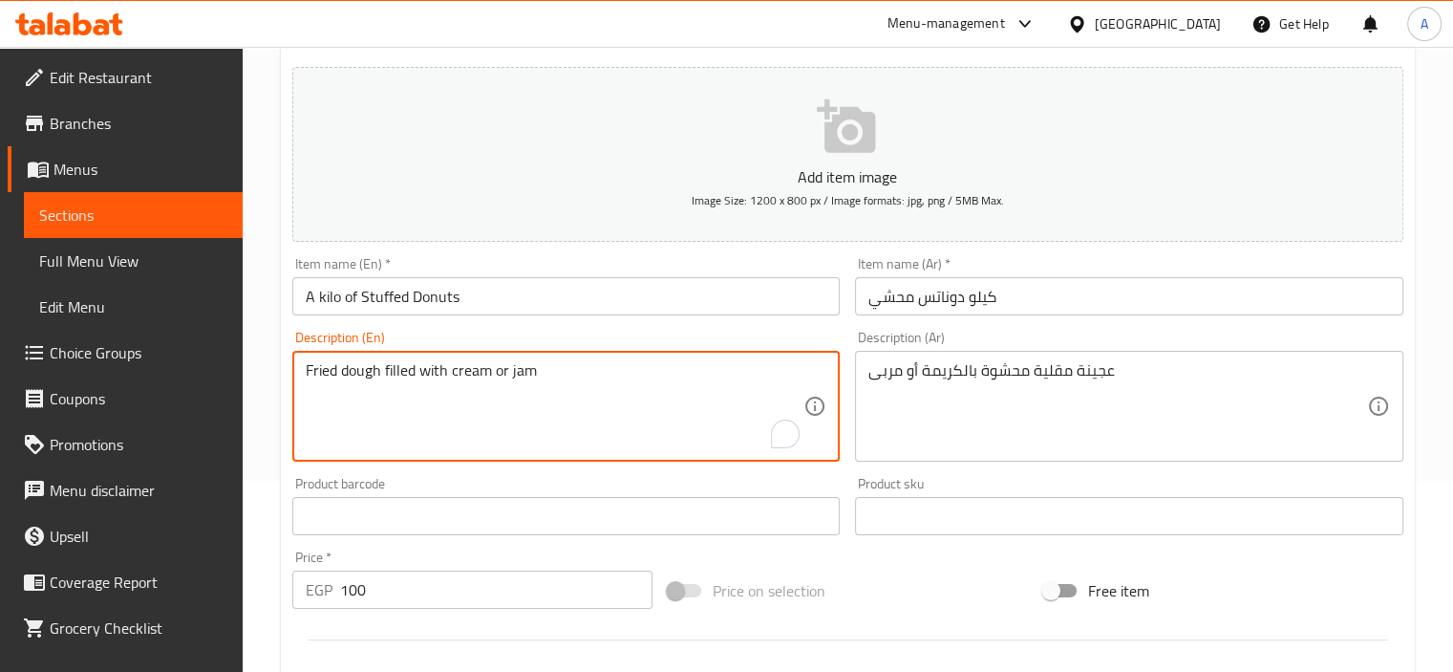
click at [499, 369] on textarea "Fried dough filled with cream or jam" at bounding box center [555, 406] width 499 height 91
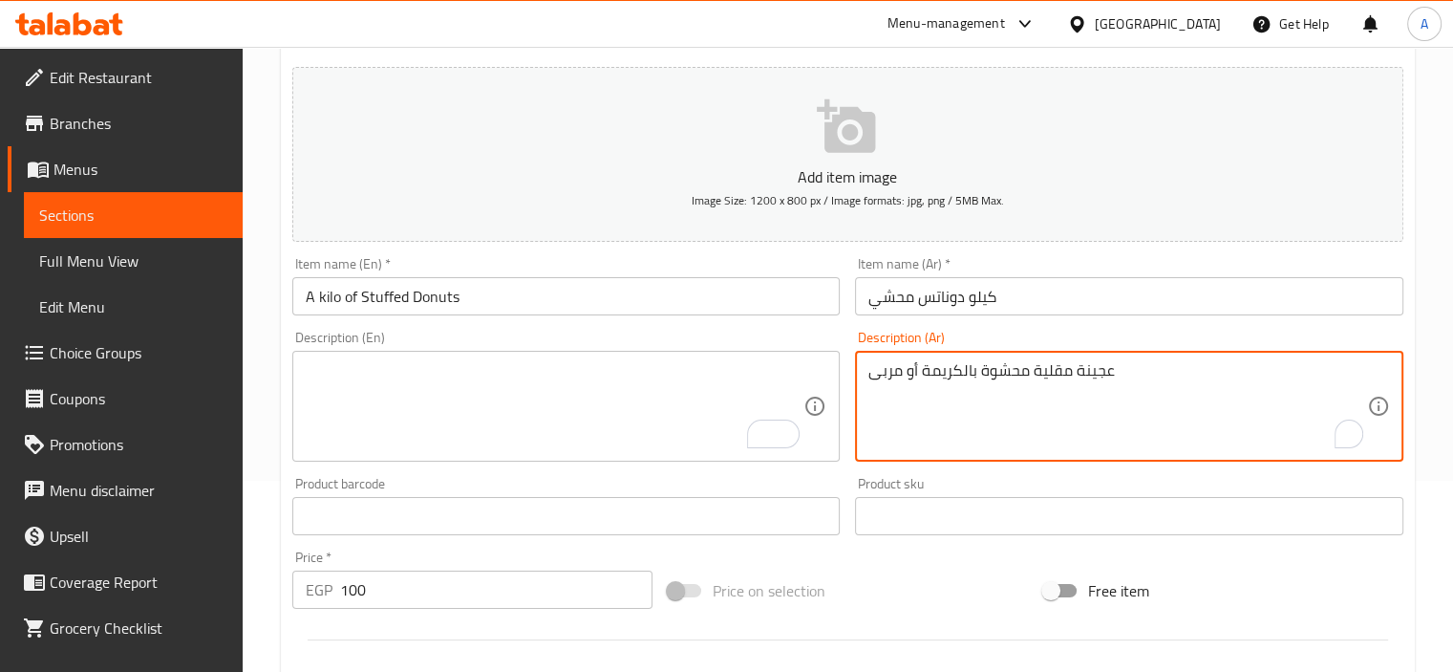
click at [915, 384] on textarea "عجينة مقلية محشوة بالكريمة أو مربى" at bounding box center [1118, 406] width 499 height 91
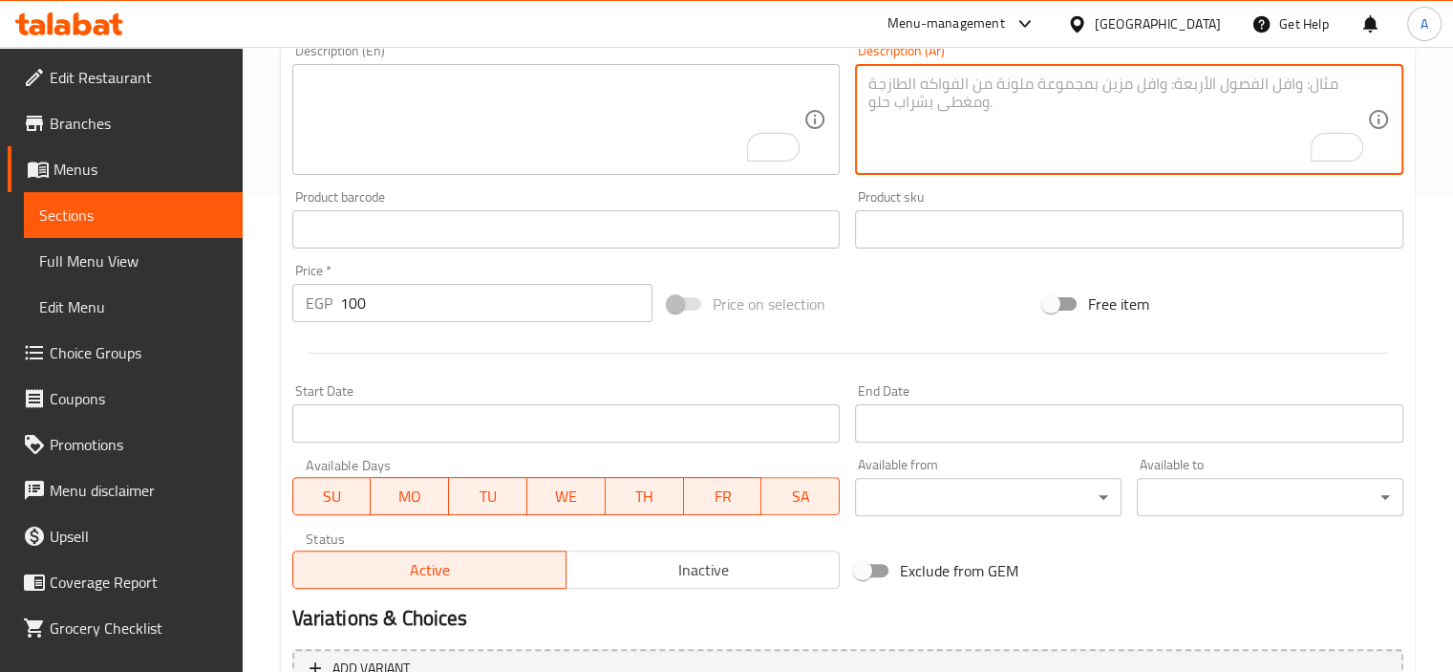
scroll to position [709, 0]
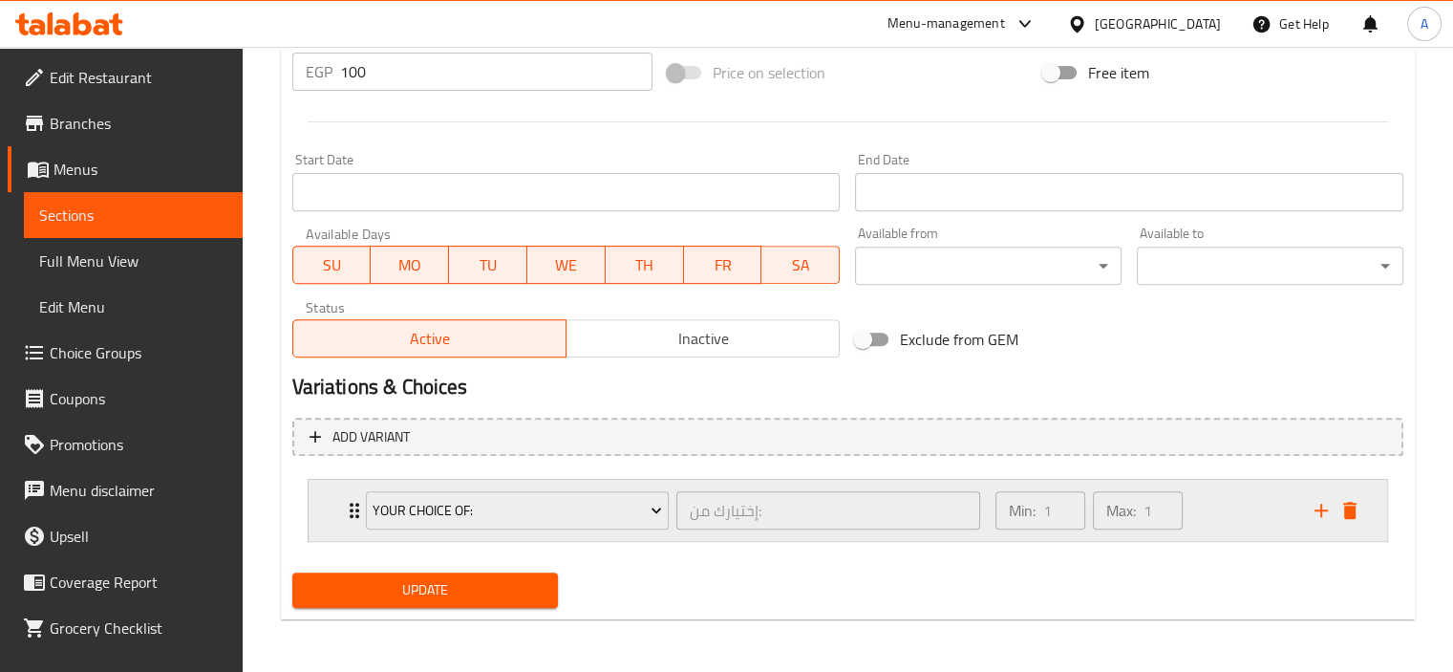
click at [1360, 504] on icon "delete" at bounding box center [1350, 510] width 23 height 23
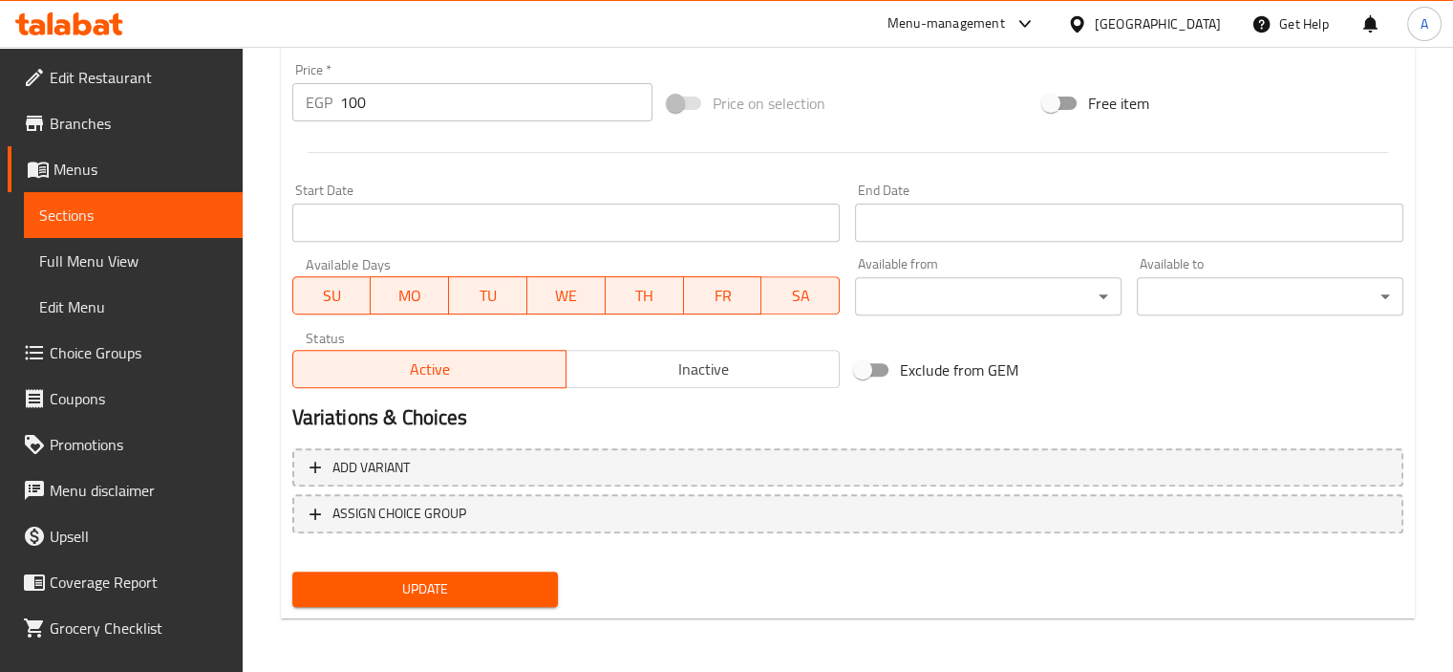
scroll to position [677, 0]
click at [499, 586] on span "Update" at bounding box center [426, 590] width 236 height 24
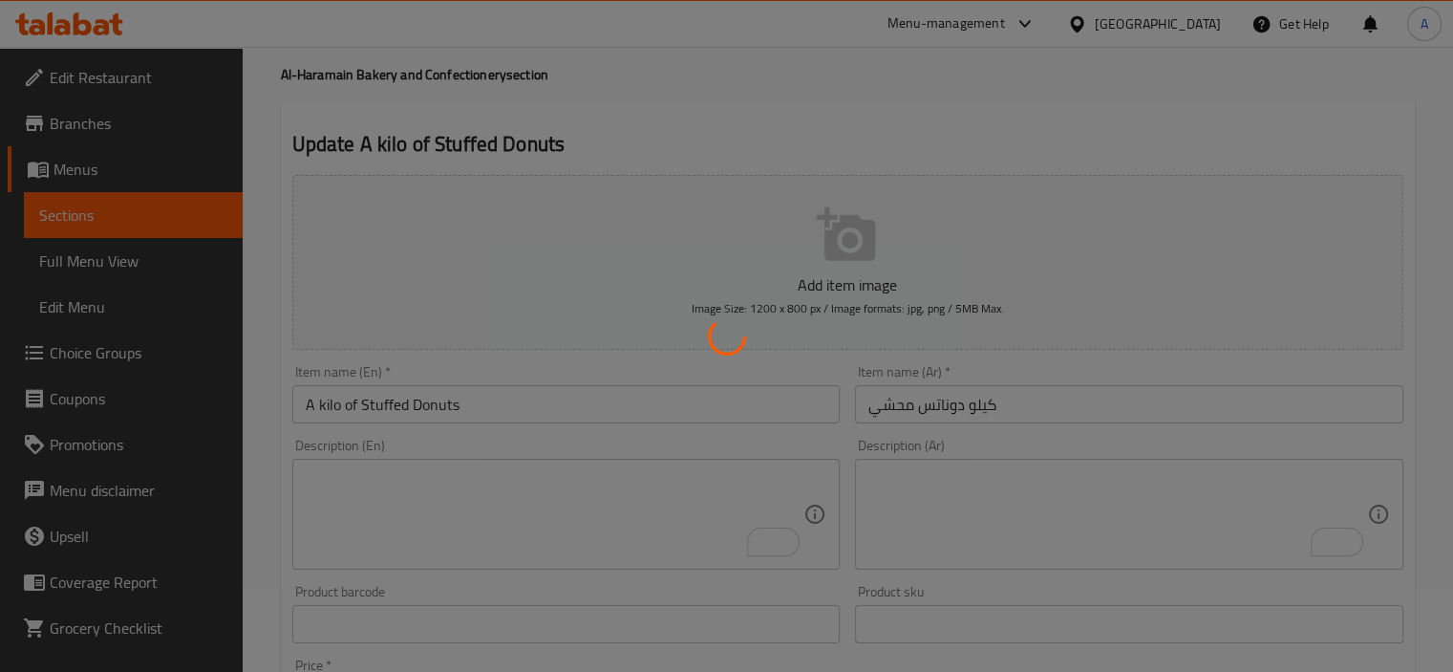
scroll to position [0, 0]
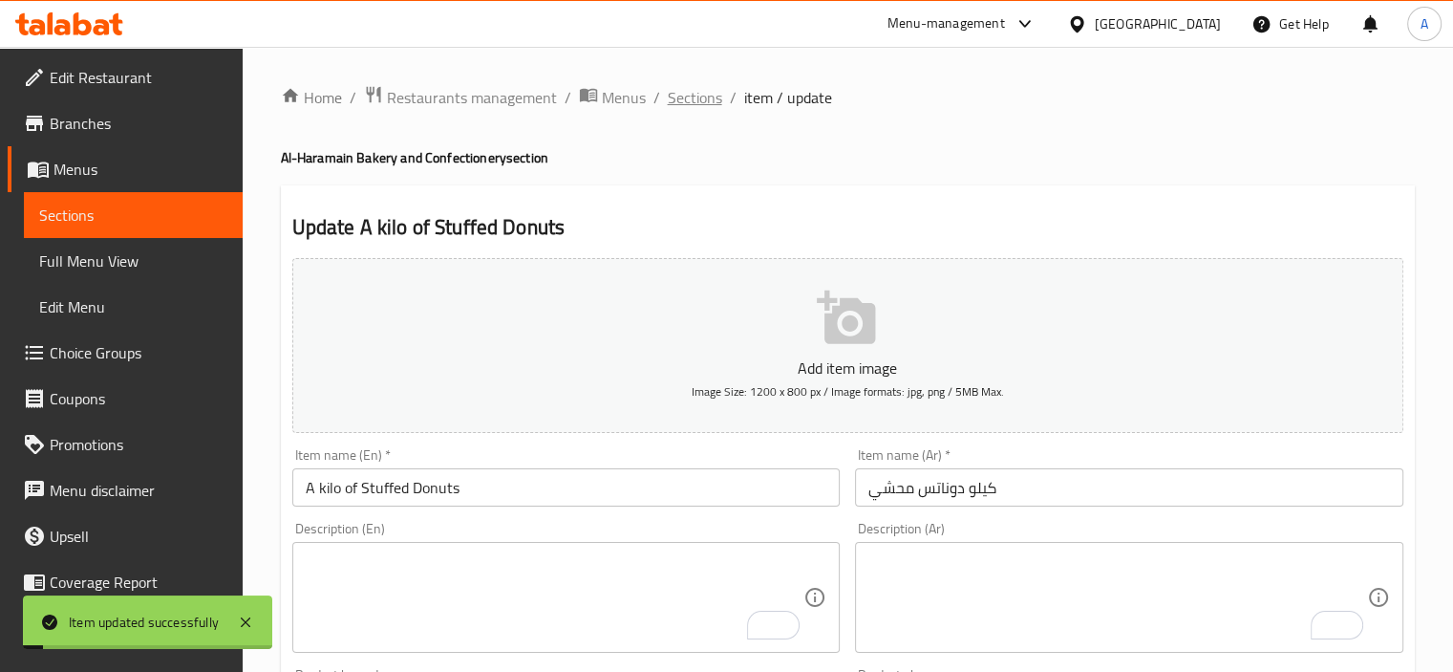
click at [711, 95] on span "Sections" at bounding box center [695, 97] width 54 height 23
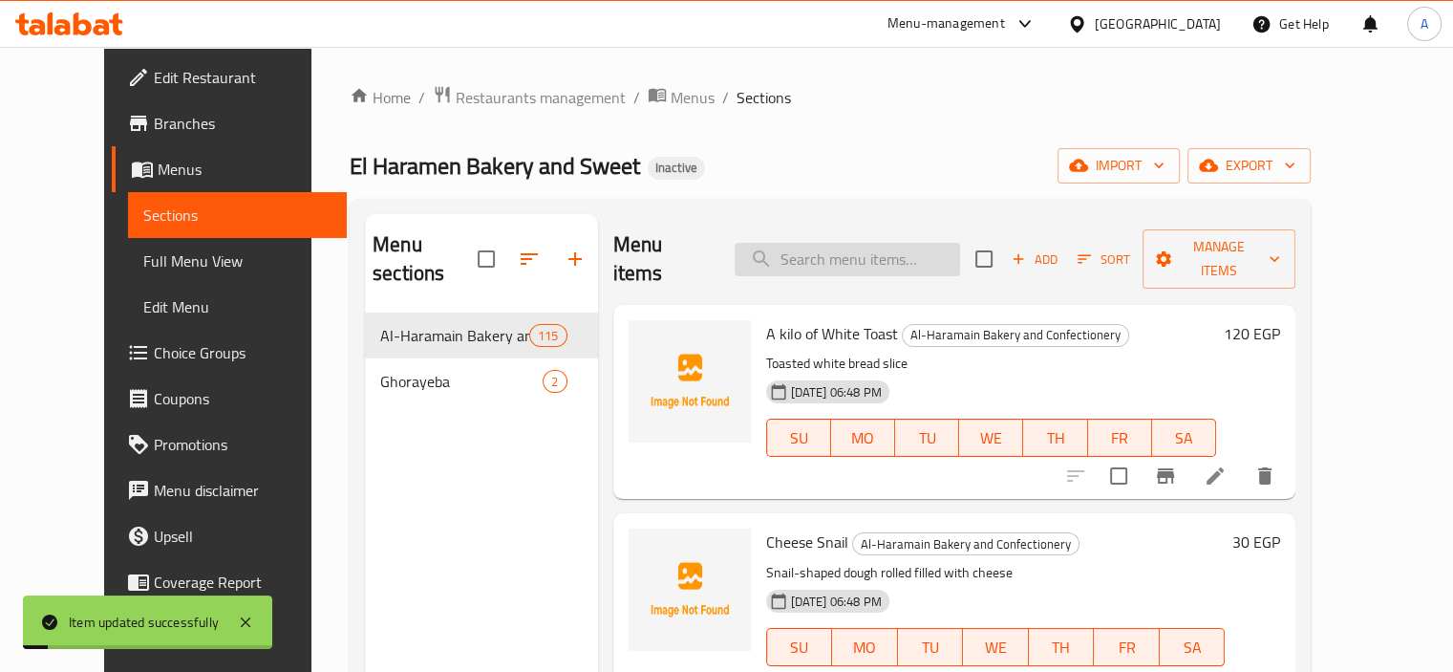
click at [868, 243] on input "search" at bounding box center [847, 259] width 225 height 33
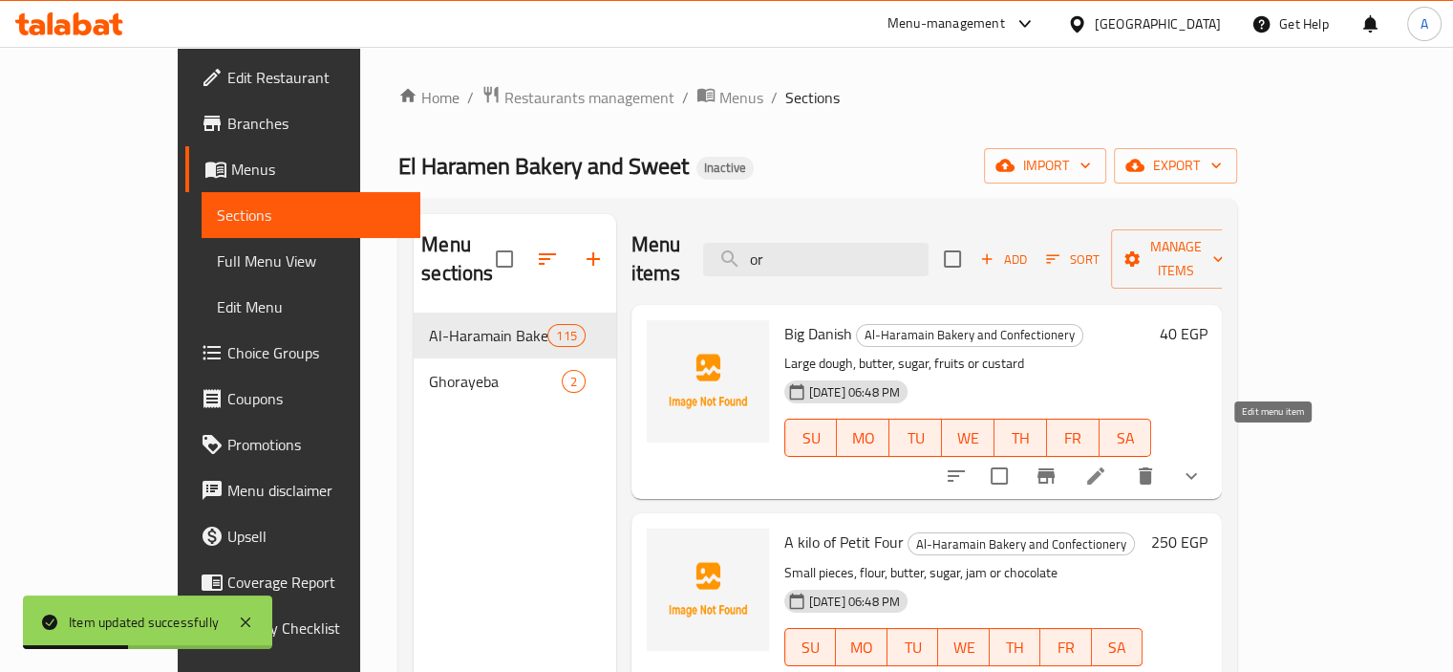
type input "or"
click at [1107, 464] on icon at bounding box center [1095, 475] width 23 height 23
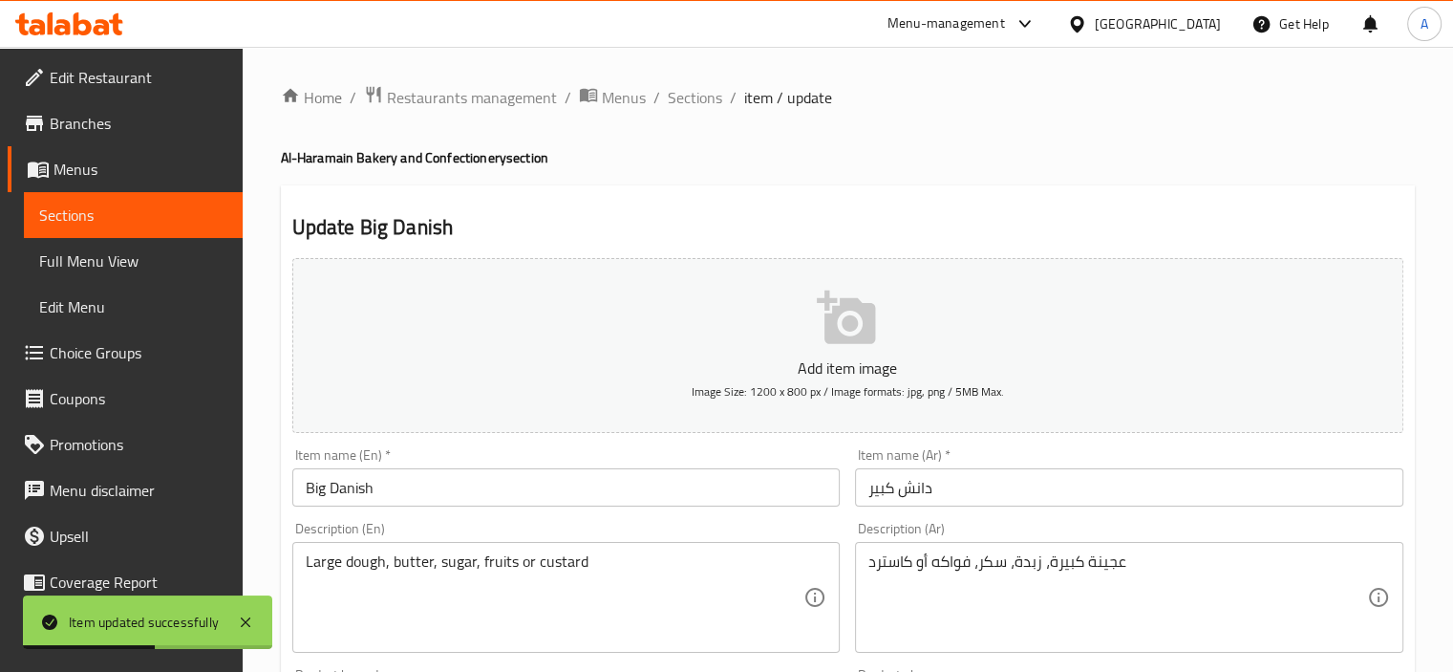
scroll to position [382, 0]
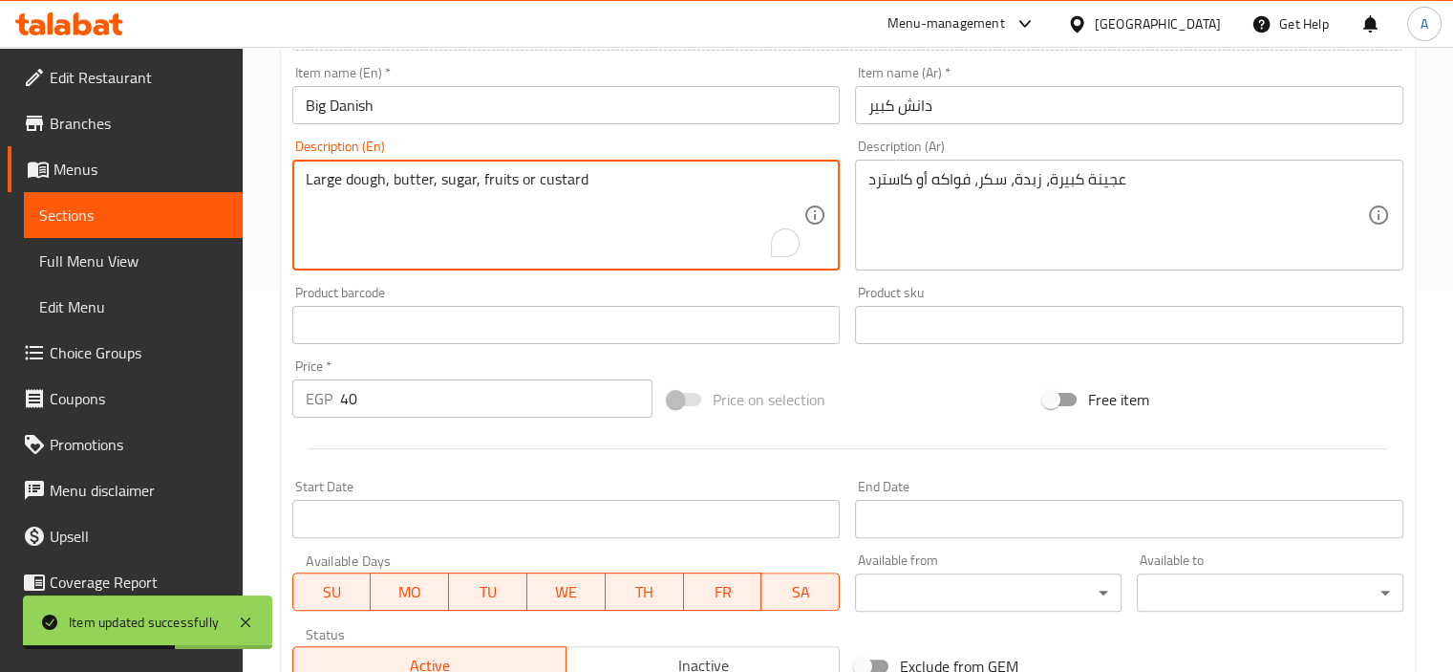
click at [534, 182] on textarea "Large dough, butter, sugar, fruits or custard" at bounding box center [555, 215] width 499 height 91
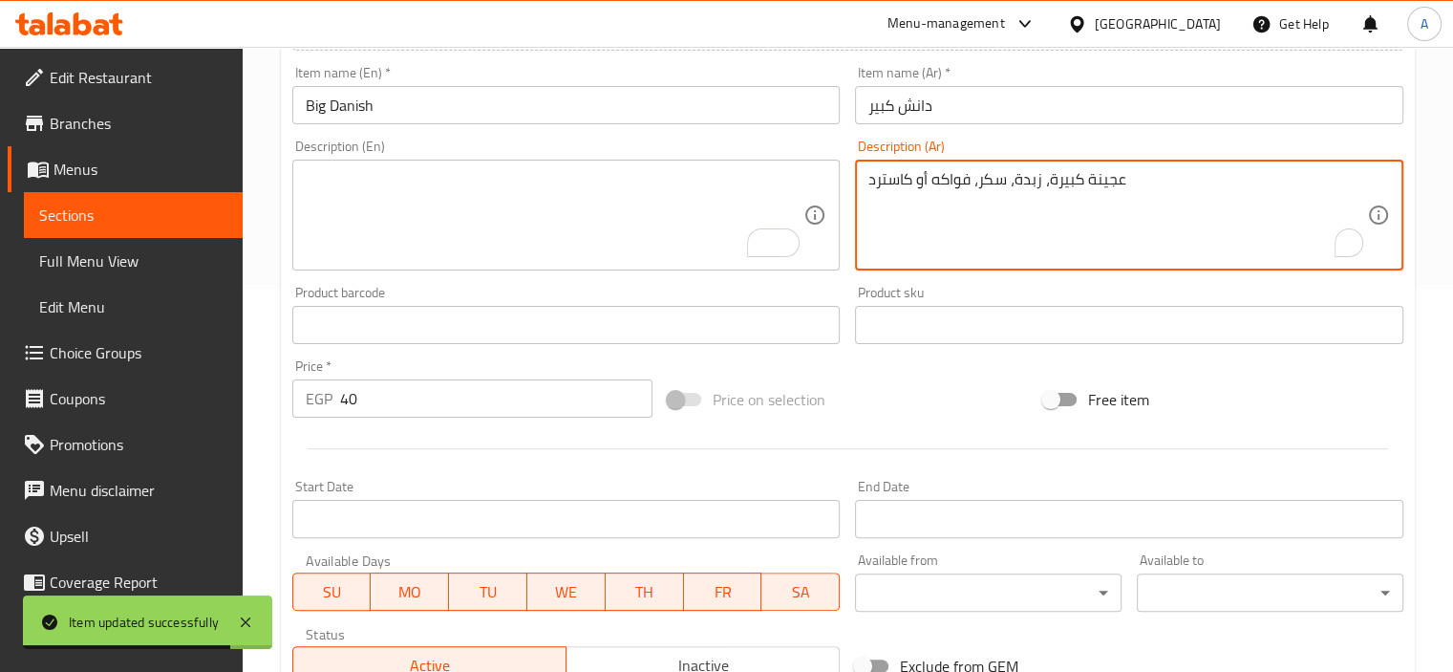
click at [952, 179] on textarea "عجينة كبيرة، زبدة، سكر، فواكه أو كاسترد" at bounding box center [1118, 215] width 499 height 91
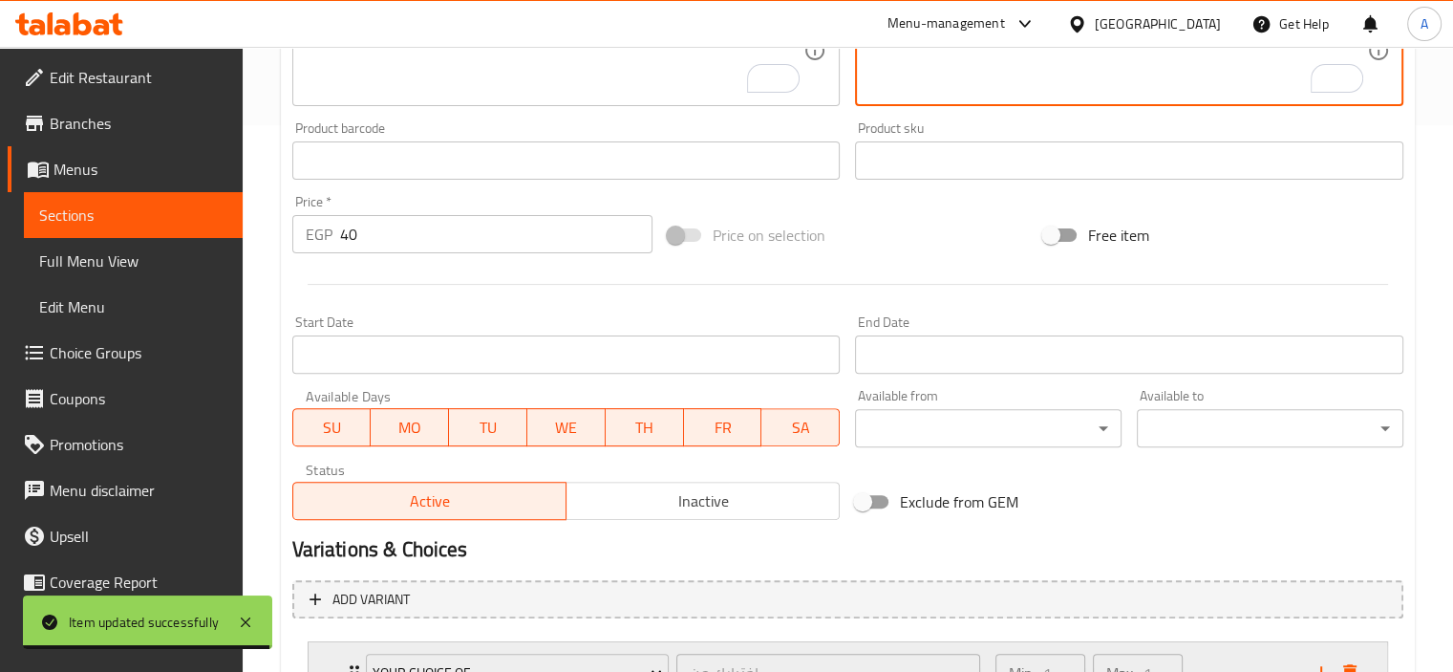
scroll to position [709, 0]
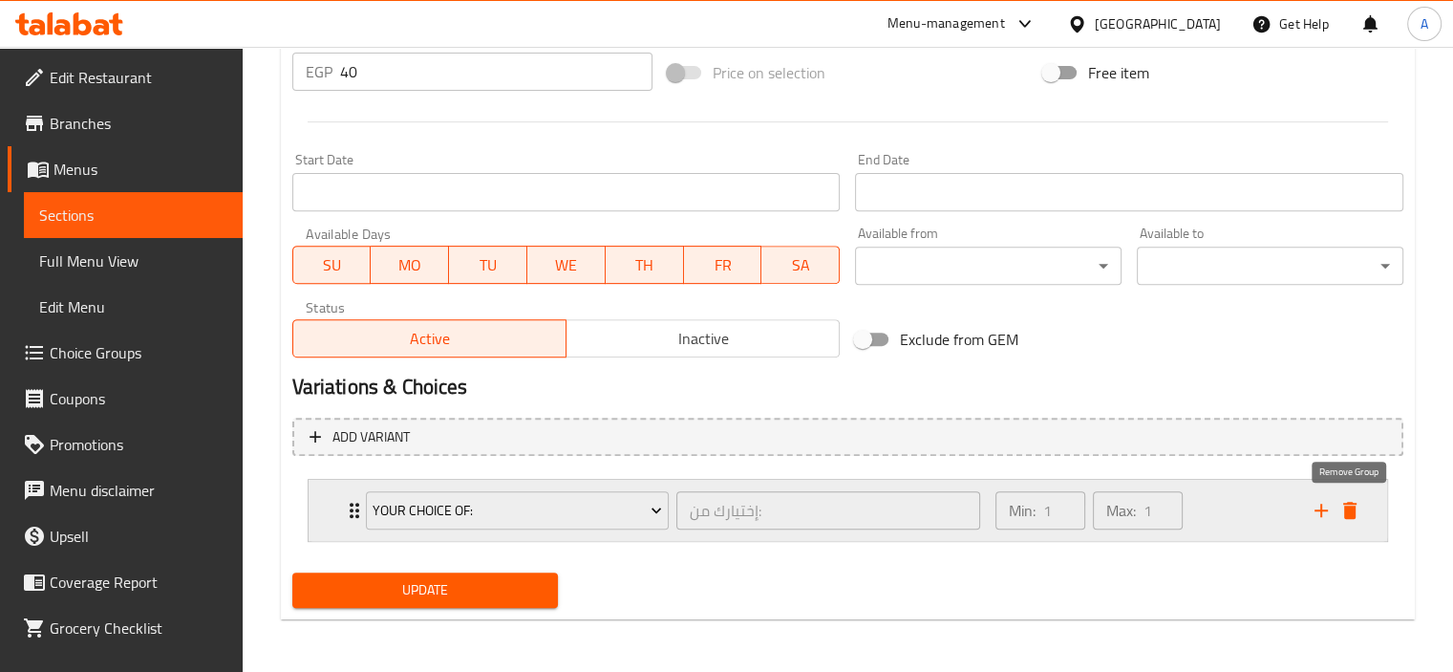
click at [1357, 510] on icon "delete" at bounding box center [1350, 510] width 23 height 23
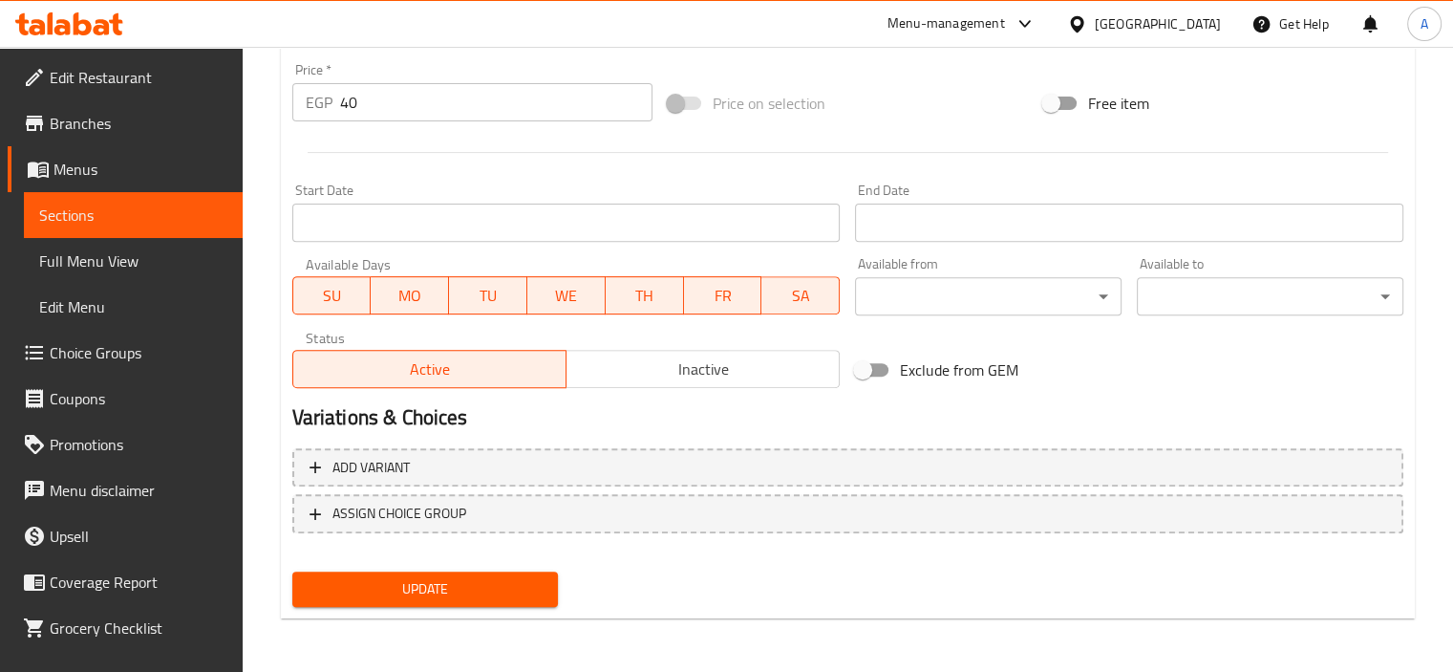
scroll to position [677, 0]
click at [528, 595] on span "Update" at bounding box center [426, 590] width 236 height 24
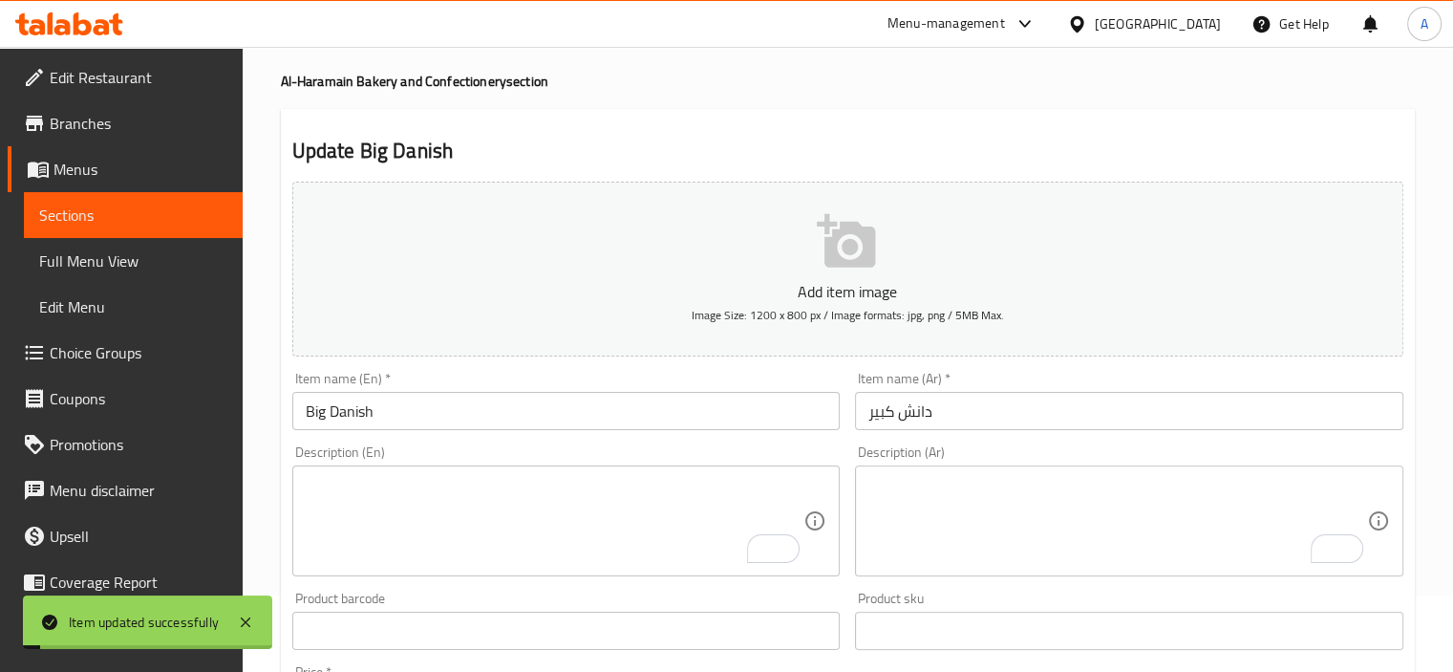
scroll to position [0, 0]
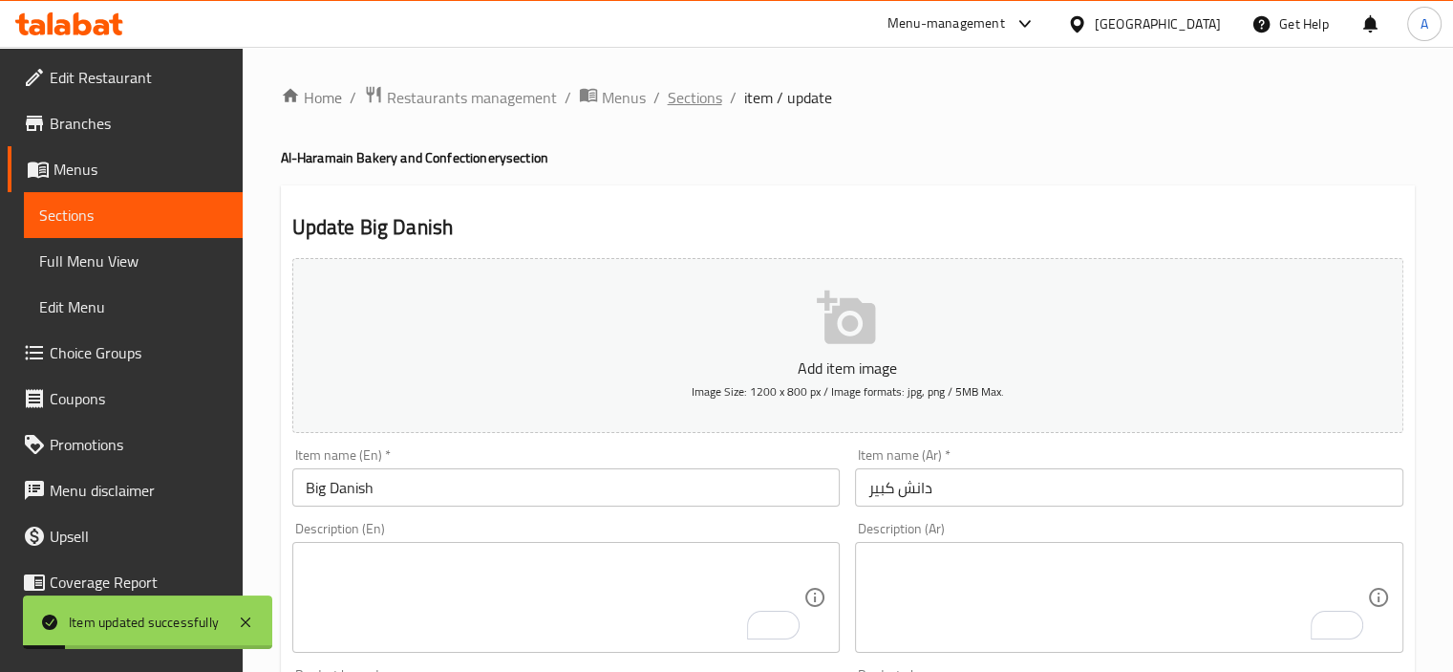
click at [684, 98] on span "Sections" at bounding box center [695, 97] width 54 height 23
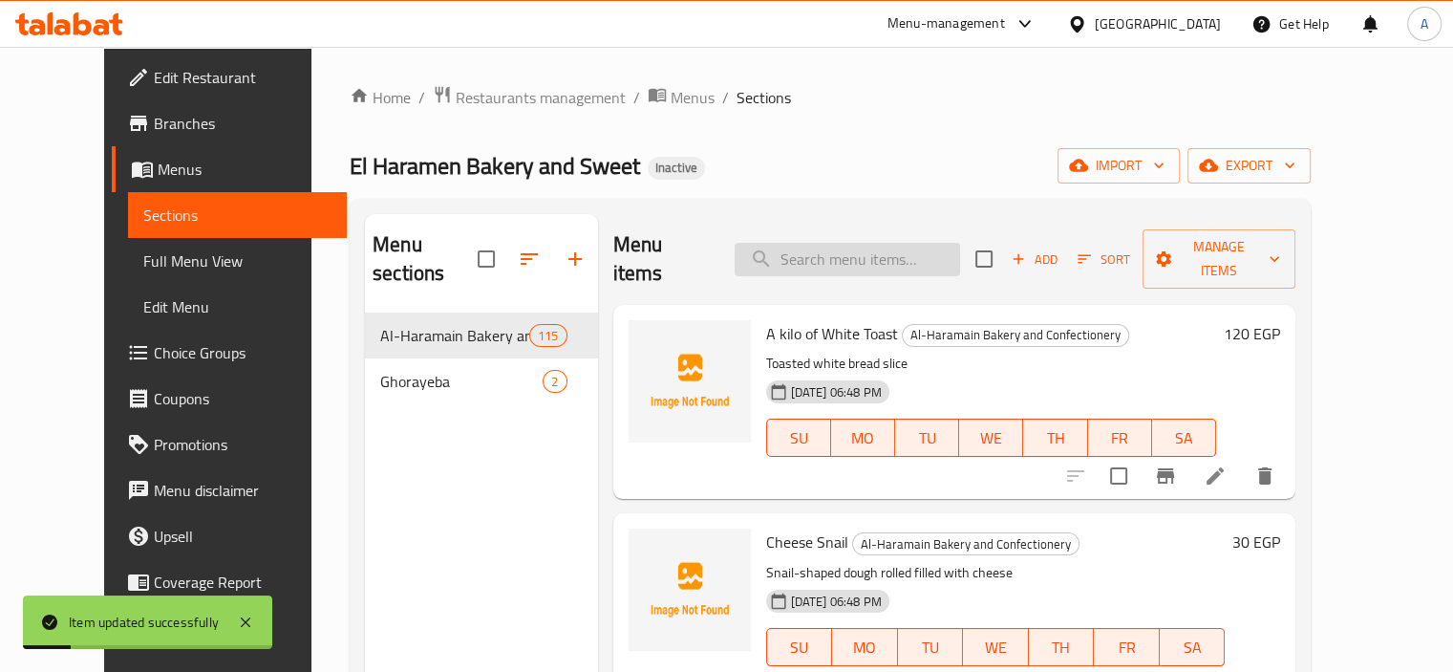
click at [824, 243] on input "search" at bounding box center [847, 259] width 225 height 33
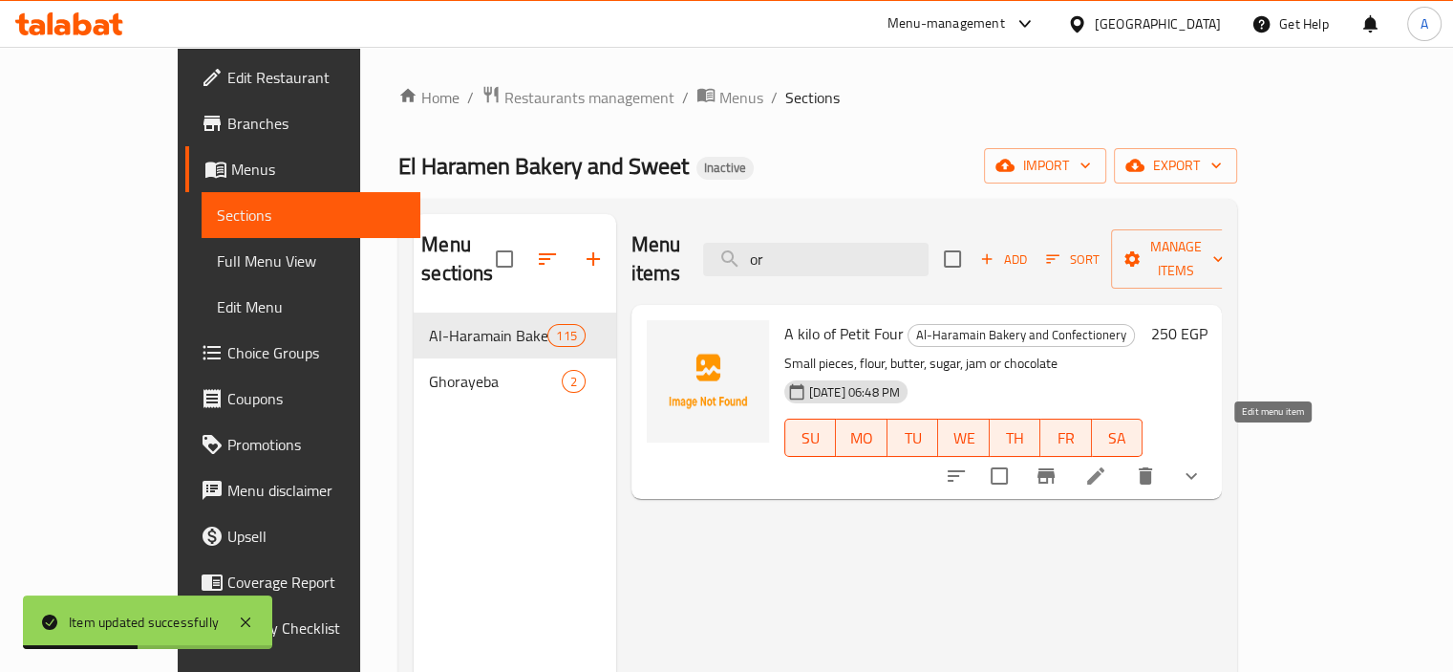
type input "or"
click at [1107, 464] on icon at bounding box center [1095, 475] width 23 height 23
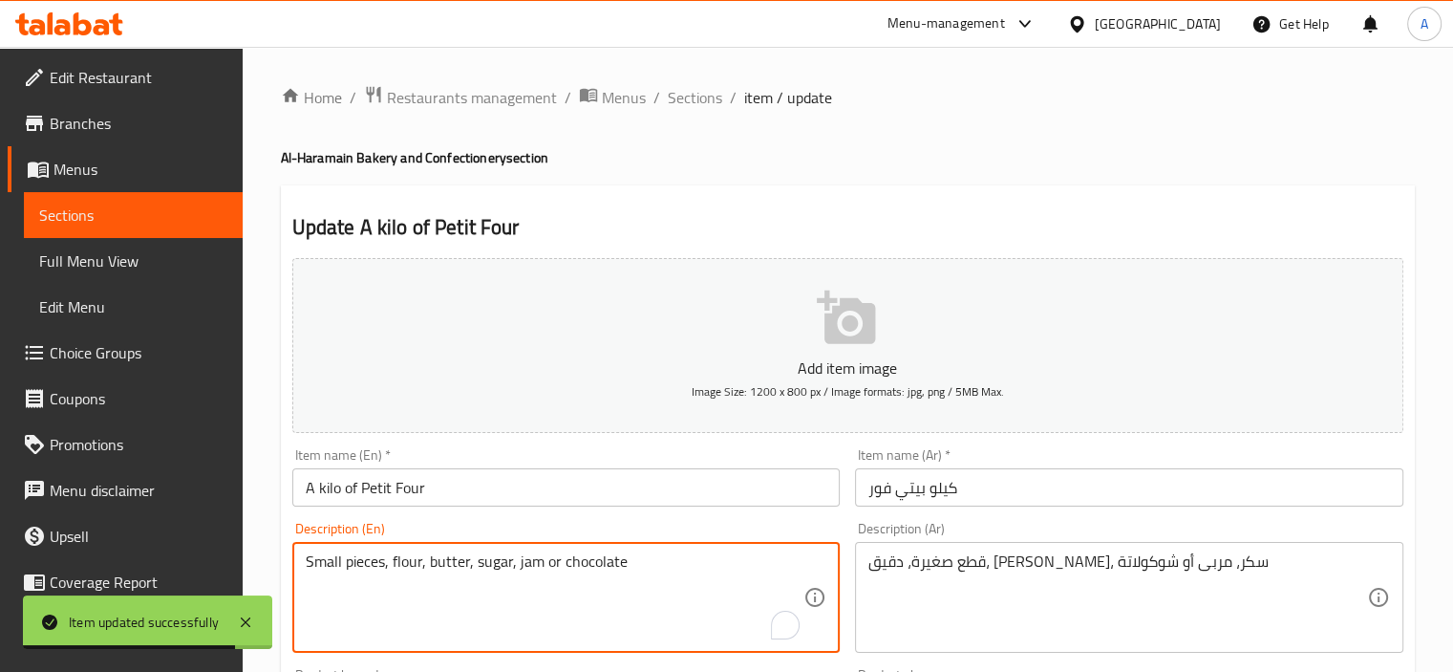
click at [554, 556] on textarea "Small pieces, flour, butter, sugar, jam or chocolate" at bounding box center [555, 597] width 499 height 91
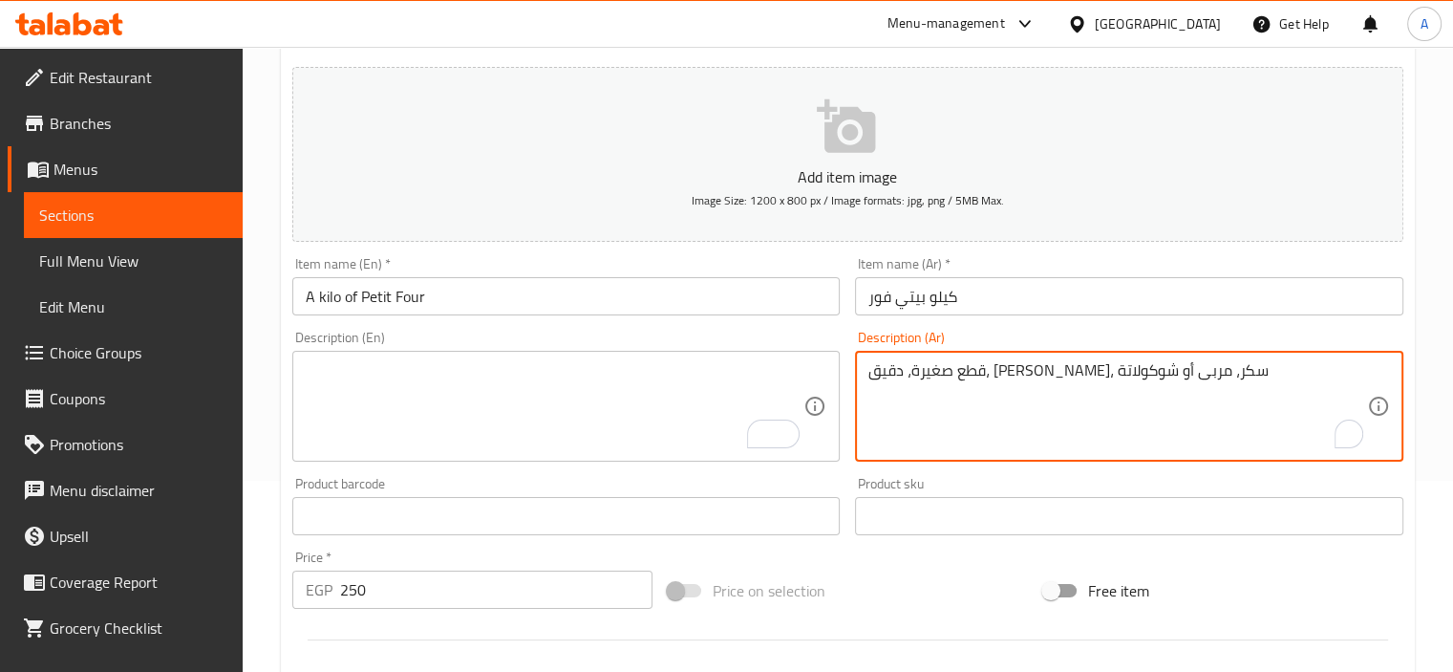
click at [1008, 374] on textarea "قطع صغيرة، دقيق، [PERSON_NAME]، سكر، مربى أو شوكولاتة" at bounding box center [1118, 406] width 499 height 91
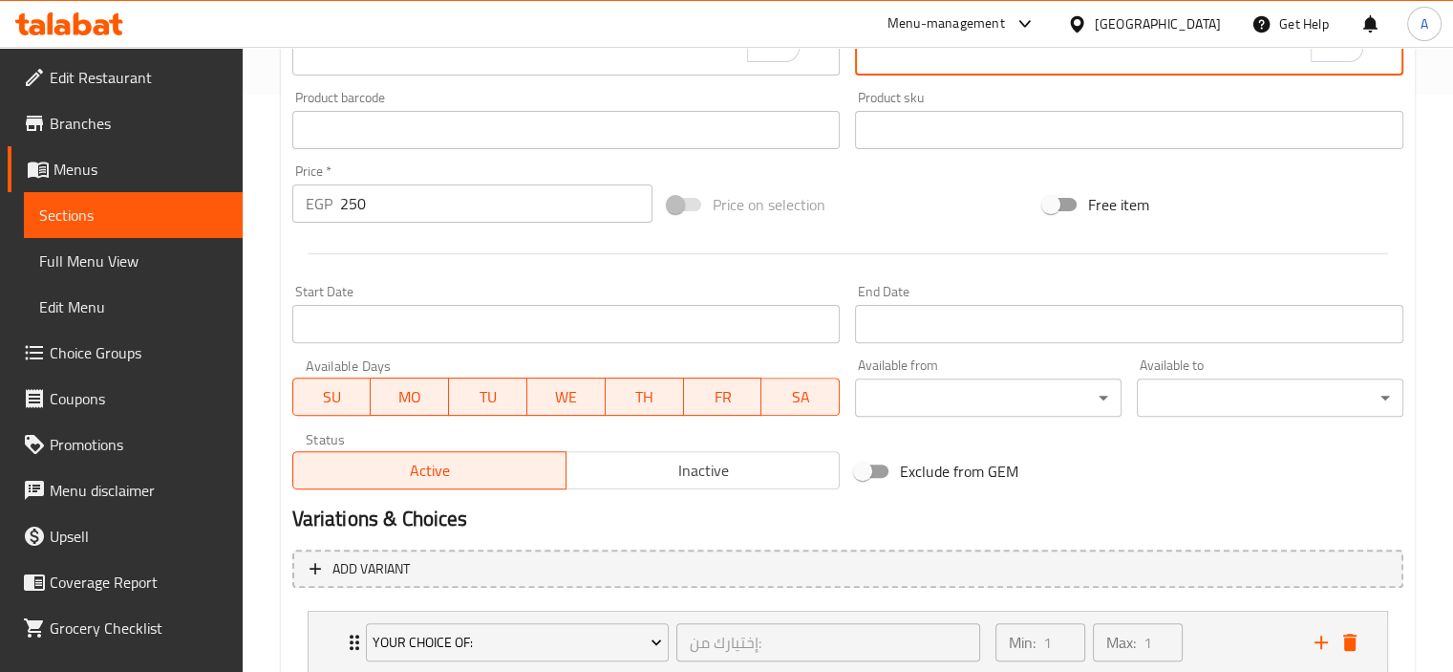
scroll to position [669, 0]
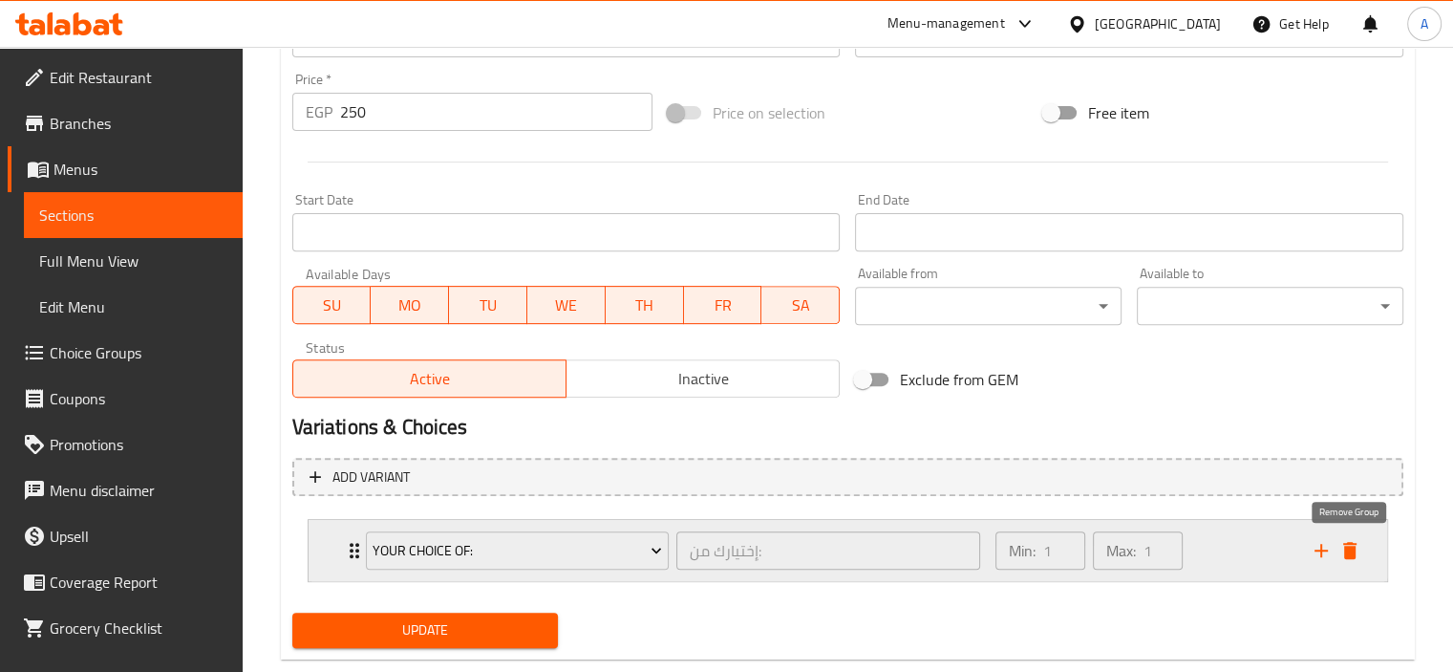
click at [1360, 556] on icon "delete" at bounding box center [1350, 550] width 23 height 23
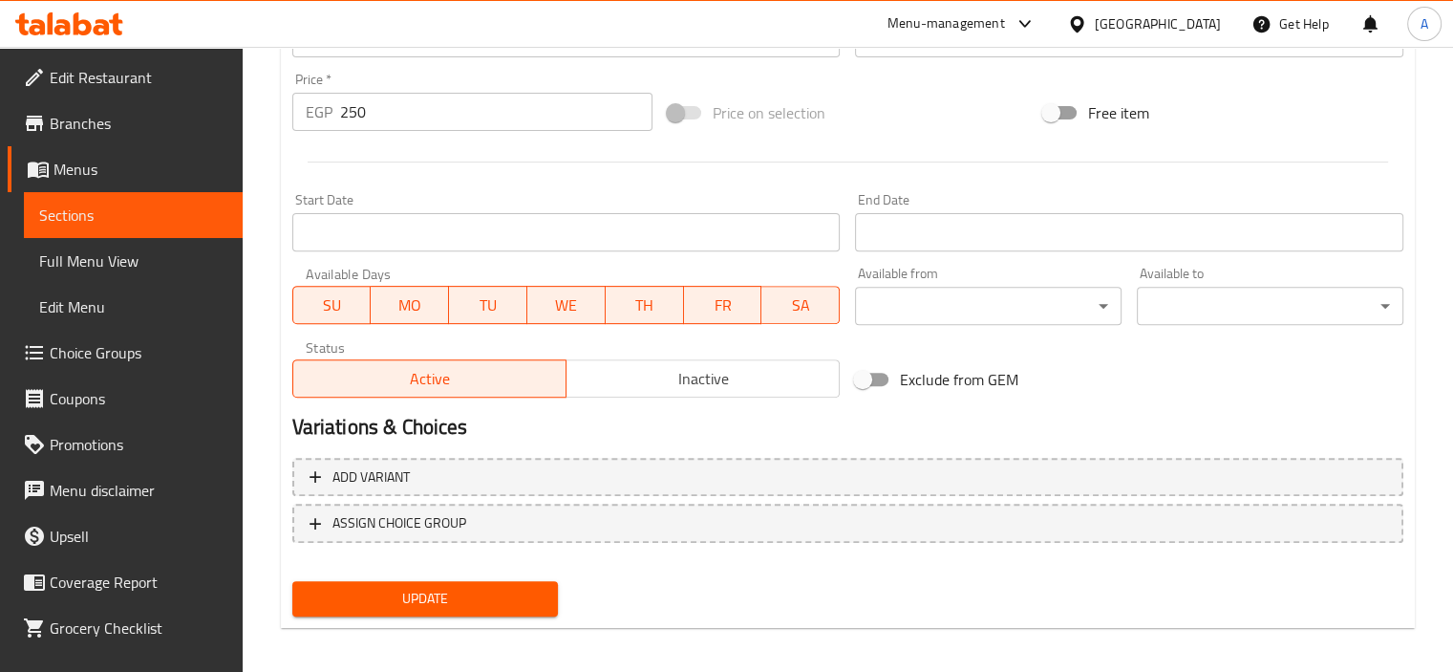
click at [463, 575] on div "Update" at bounding box center [426, 598] width 282 height 51
click at [459, 600] on span "Update" at bounding box center [426, 599] width 236 height 24
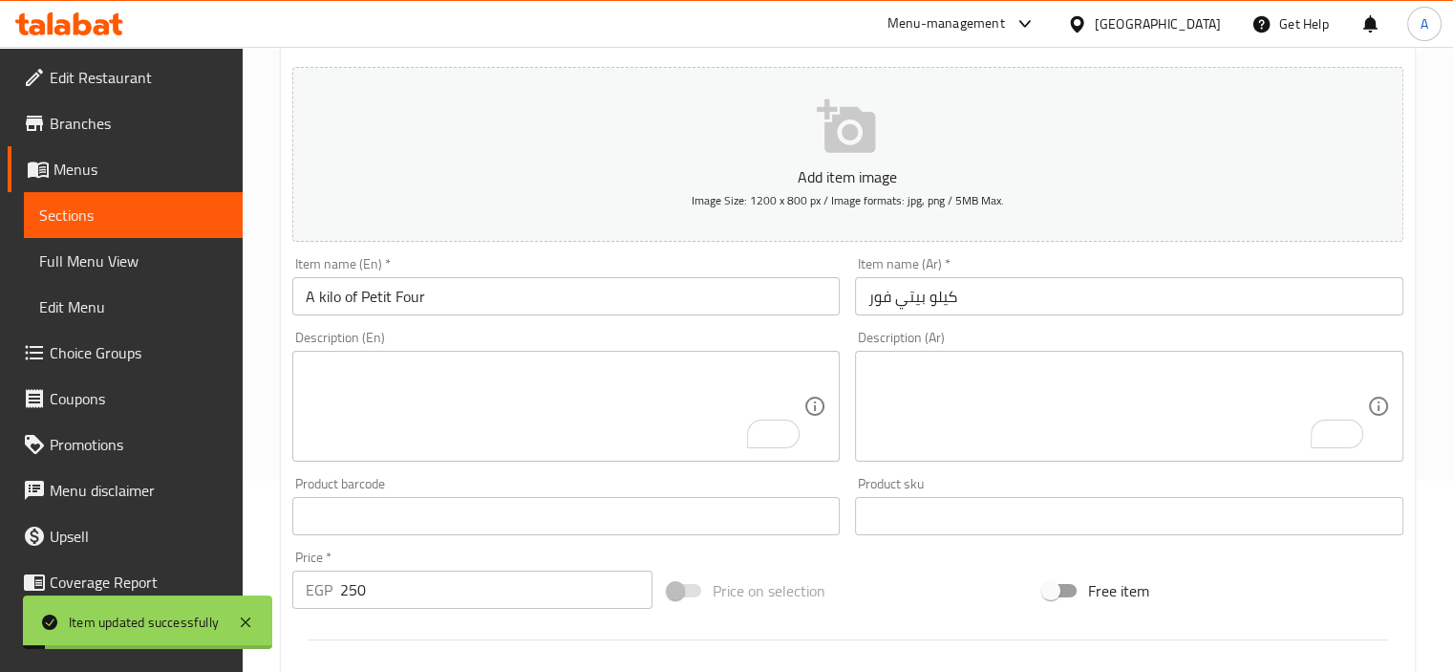
scroll to position [0, 0]
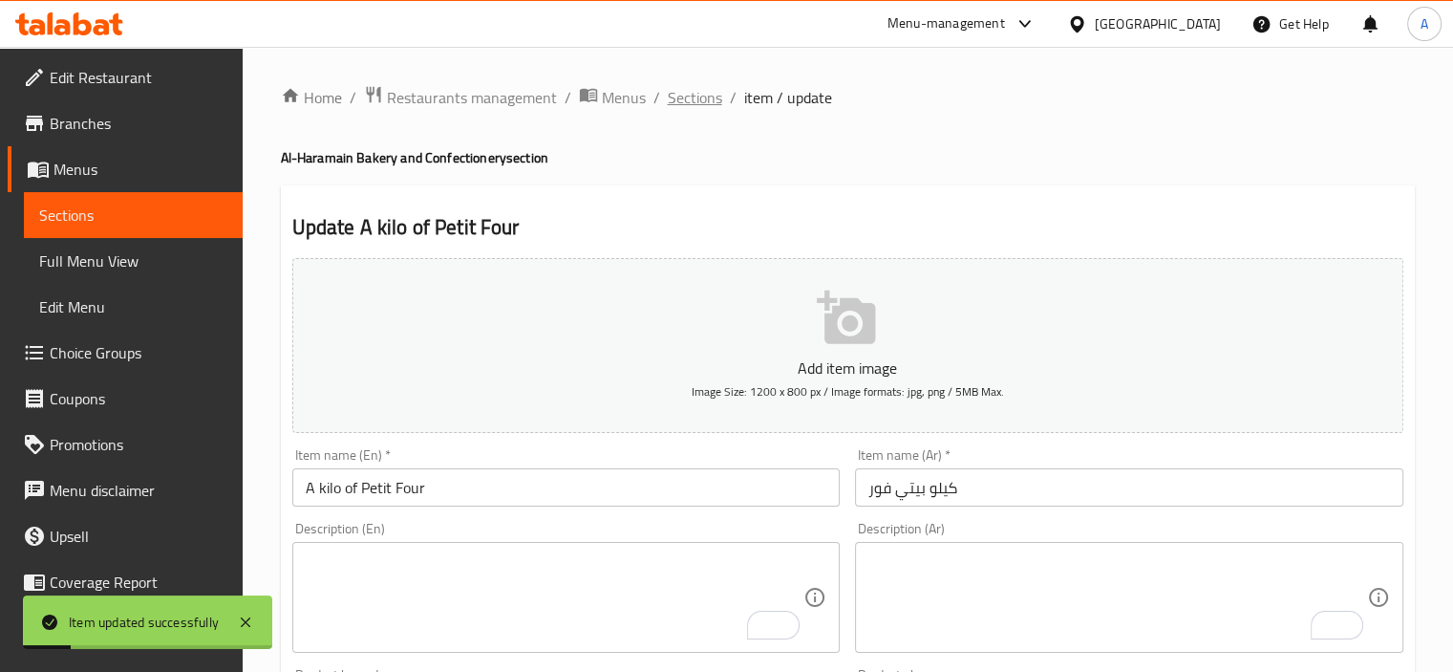
click at [705, 92] on span "Sections" at bounding box center [695, 97] width 54 height 23
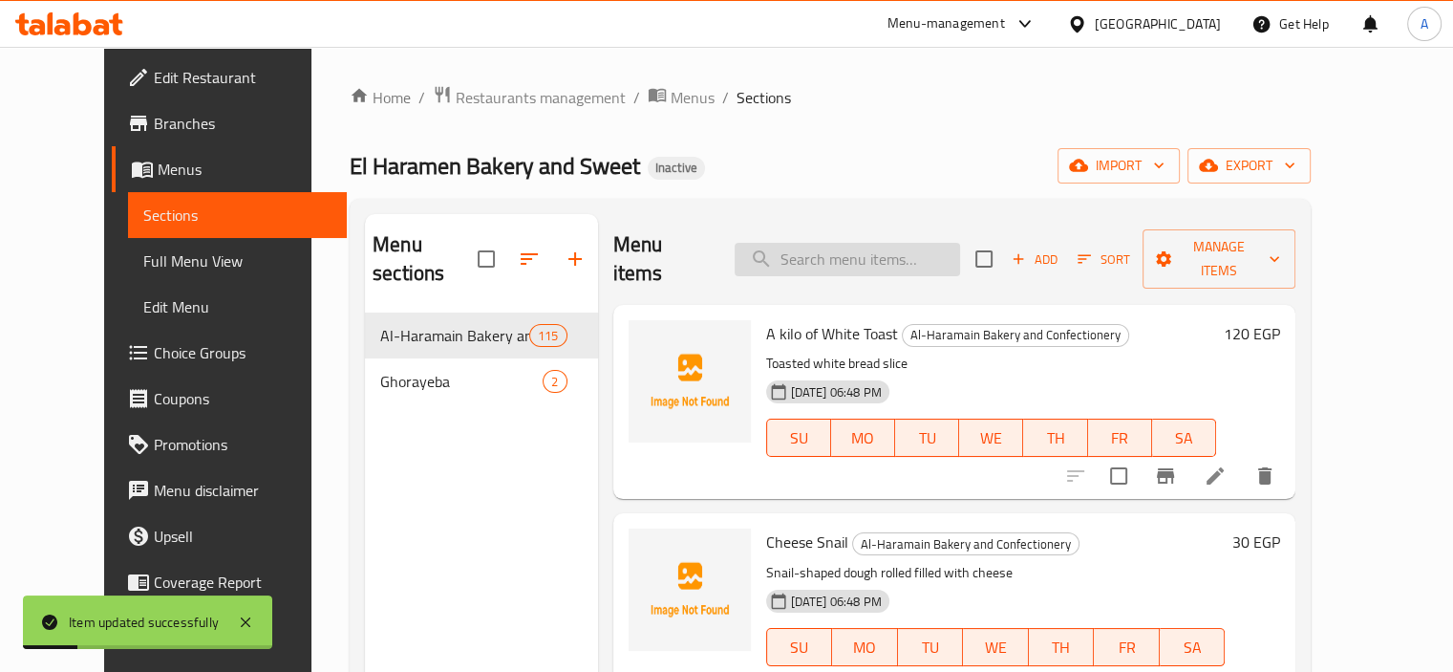
click at [856, 251] on input "search" at bounding box center [847, 259] width 225 height 33
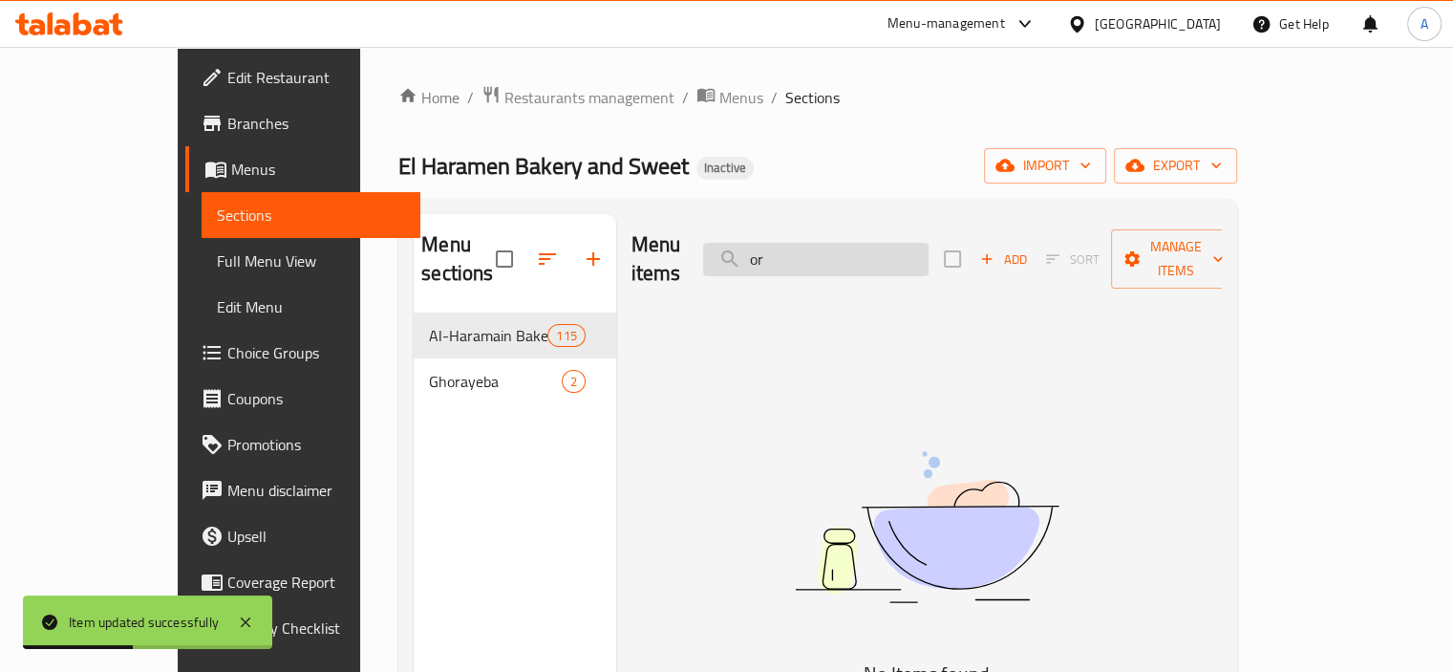
type input "o"
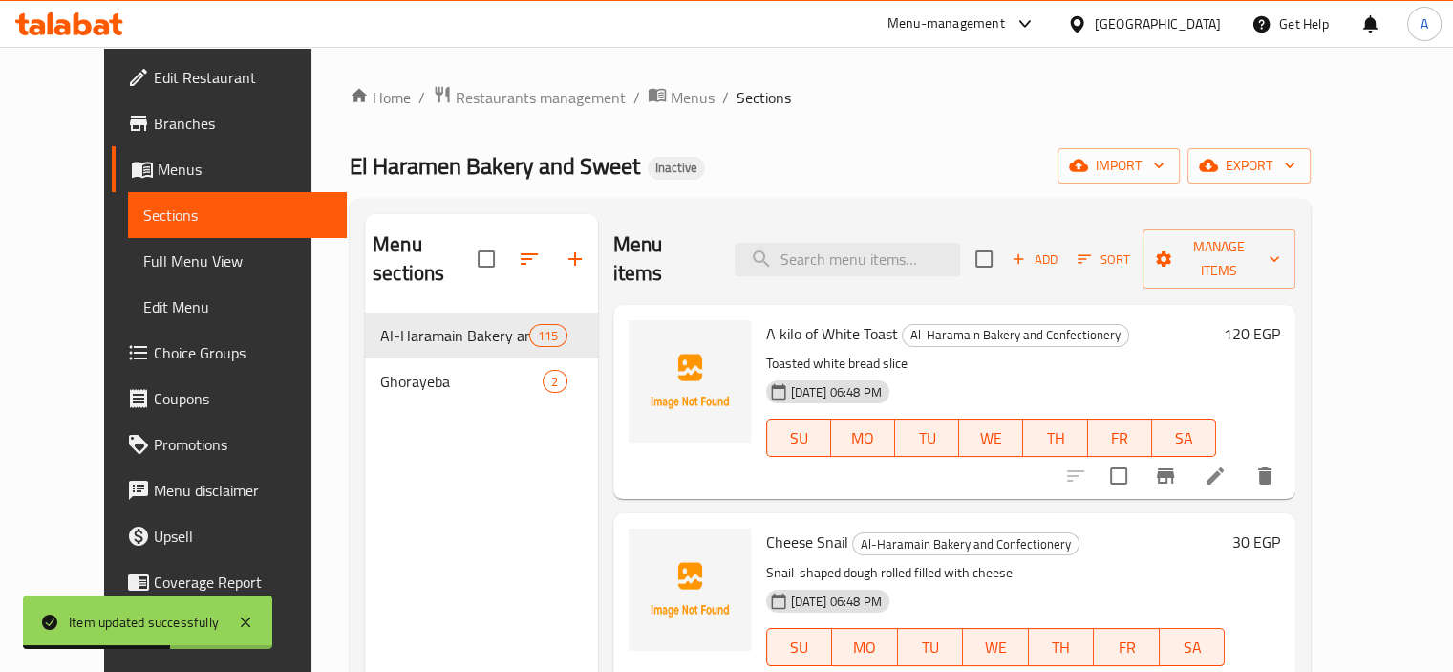
click at [143, 257] on span "Full Menu View" at bounding box center [237, 260] width 188 height 23
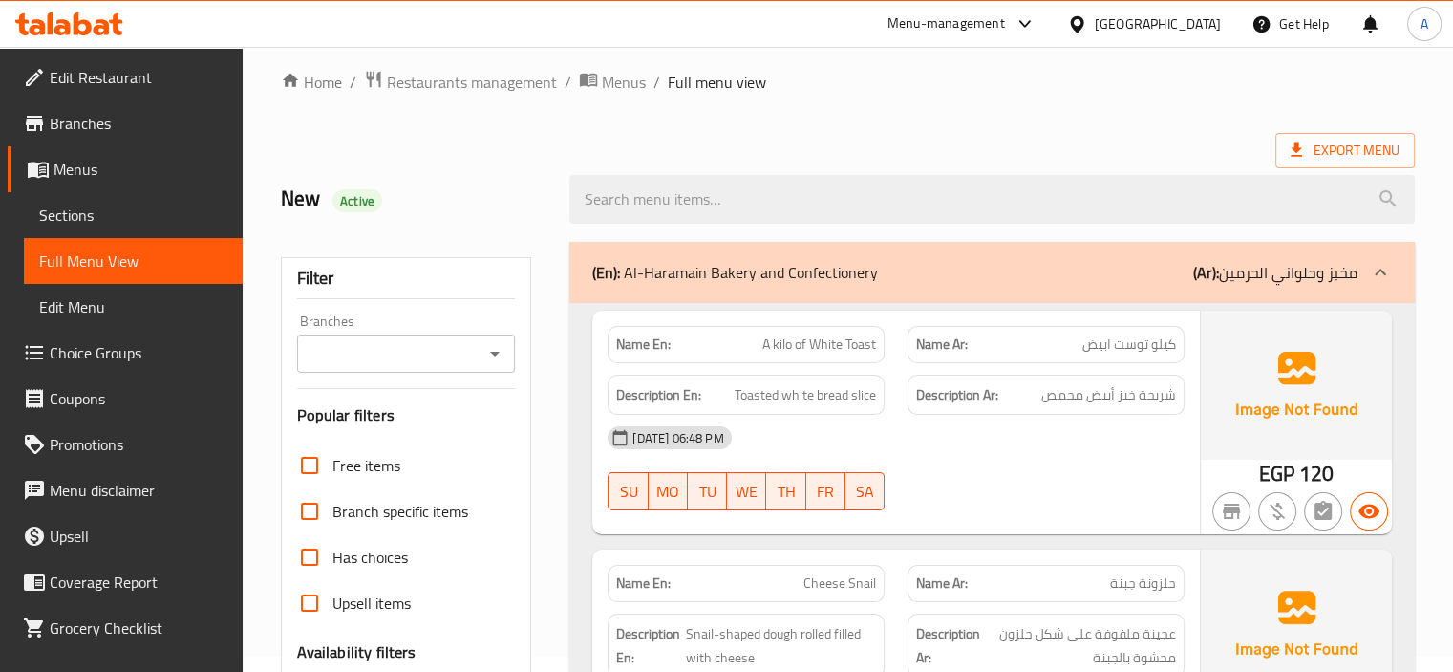
scroll to position [573, 0]
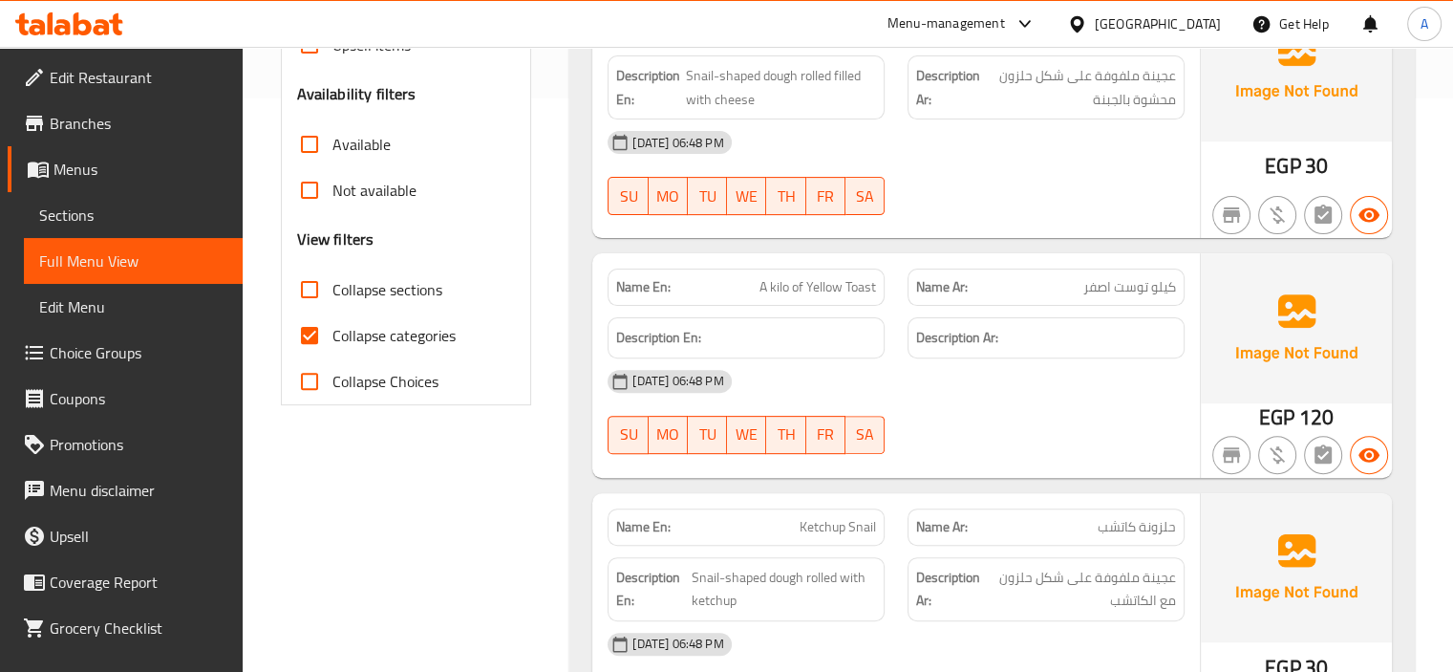
click at [390, 332] on span "Collapse categories" at bounding box center [394, 335] width 123 height 23
click at [333, 332] on input "Collapse categories" at bounding box center [310, 335] width 46 height 46
checkbox input "false"
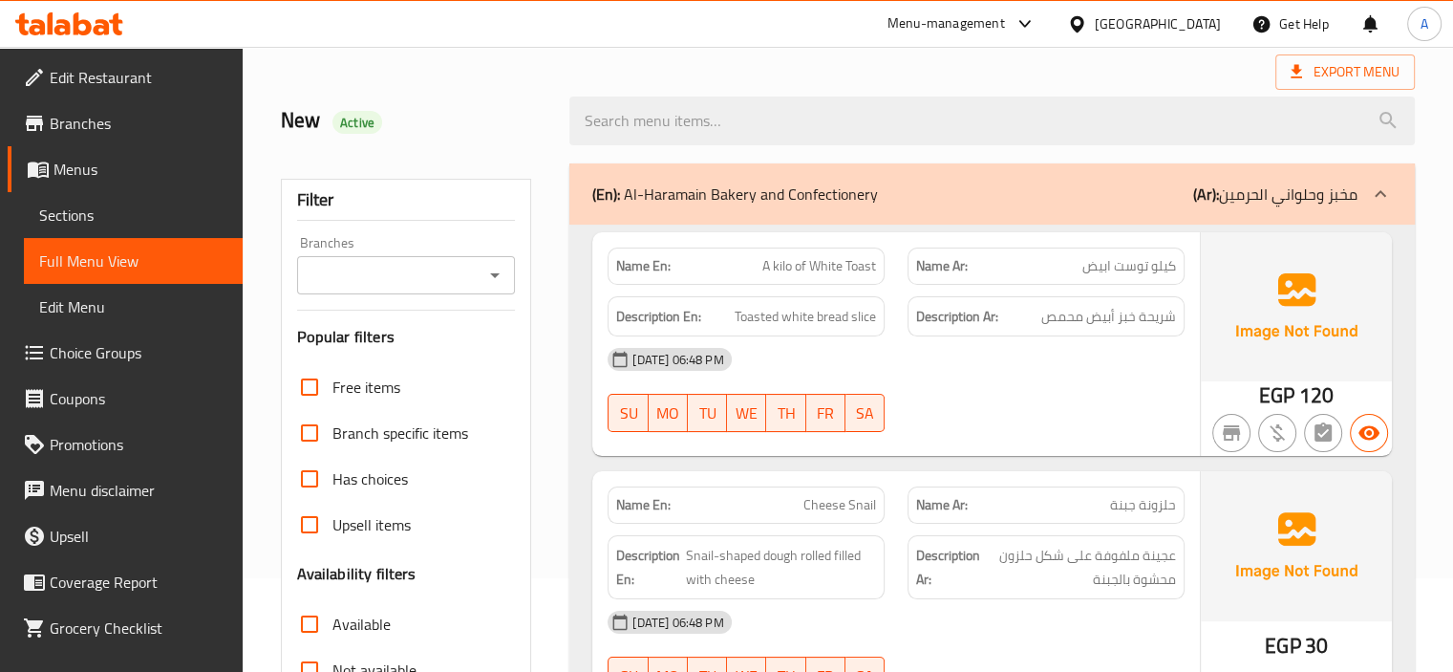
scroll to position [0, 0]
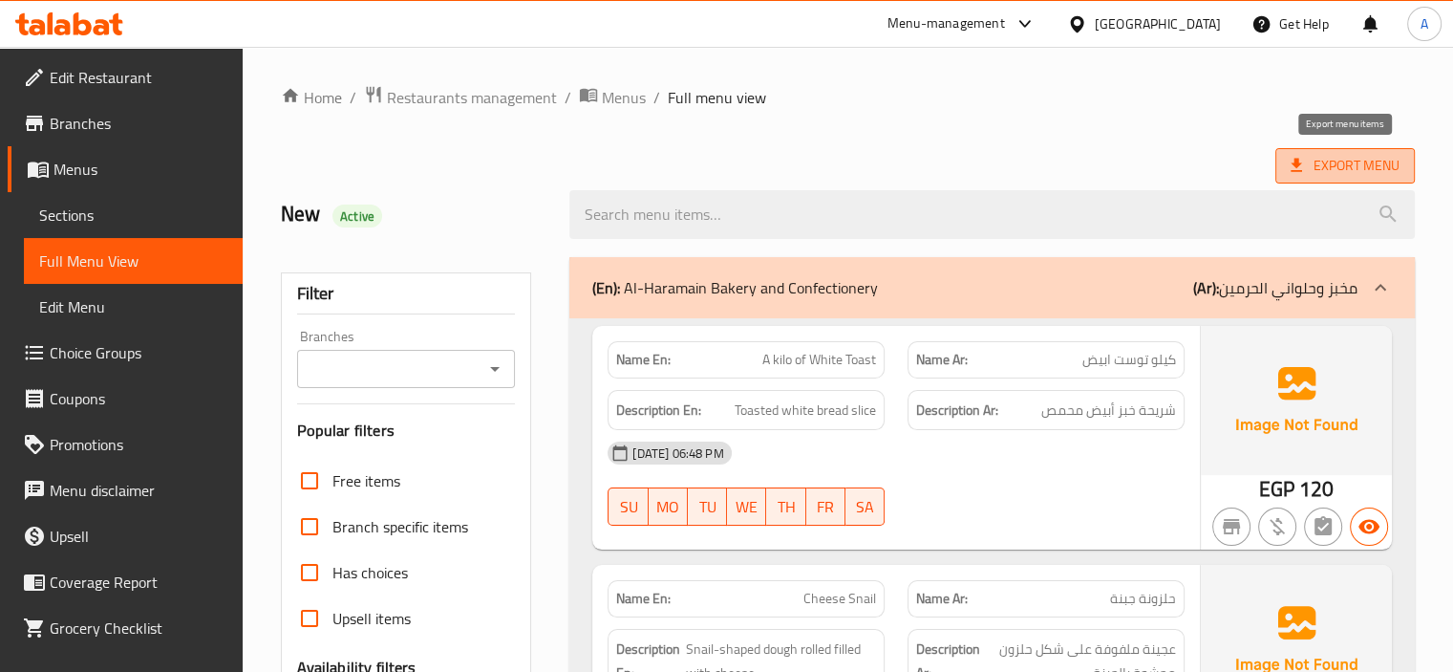
click at [1351, 167] on span "Export Menu" at bounding box center [1345, 166] width 109 height 24
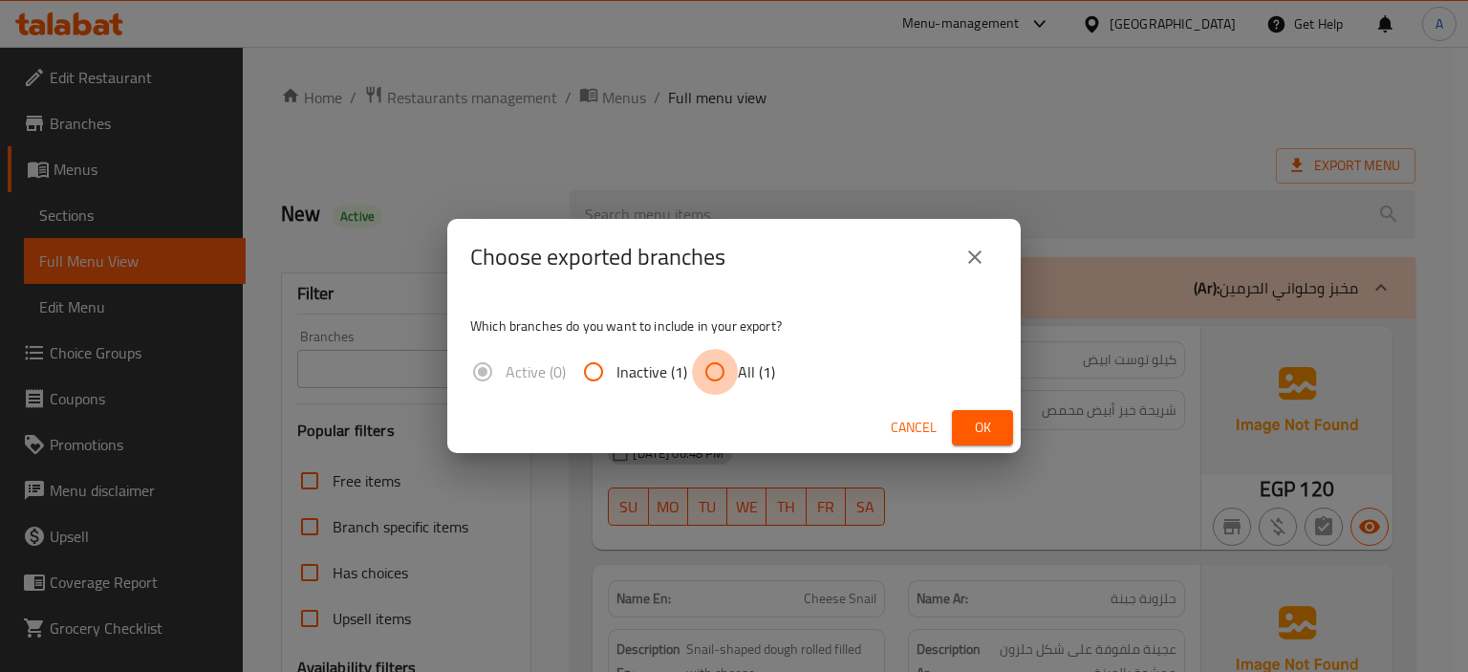
click at [719, 382] on input "All (1)" at bounding box center [715, 372] width 46 height 46
radio input "true"
click at [986, 419] on span "Ok" at bounding box center [982, 428] width 31 height 24
